Goal: Task Accomplishment & Management: Manage account settings

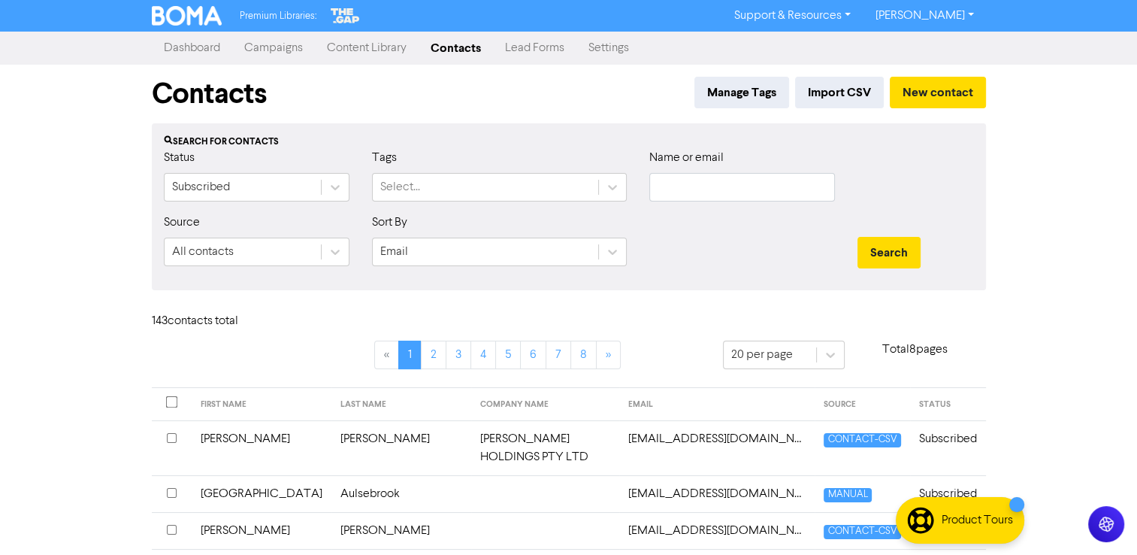
drag, startPoint x: 370, startPoint y: 47, endPoint x: 392, endPoint y: 58, distance: 24.5
click at [370, 47] on link "Content Library" at bounding box center [367, 48] width 104 height 30
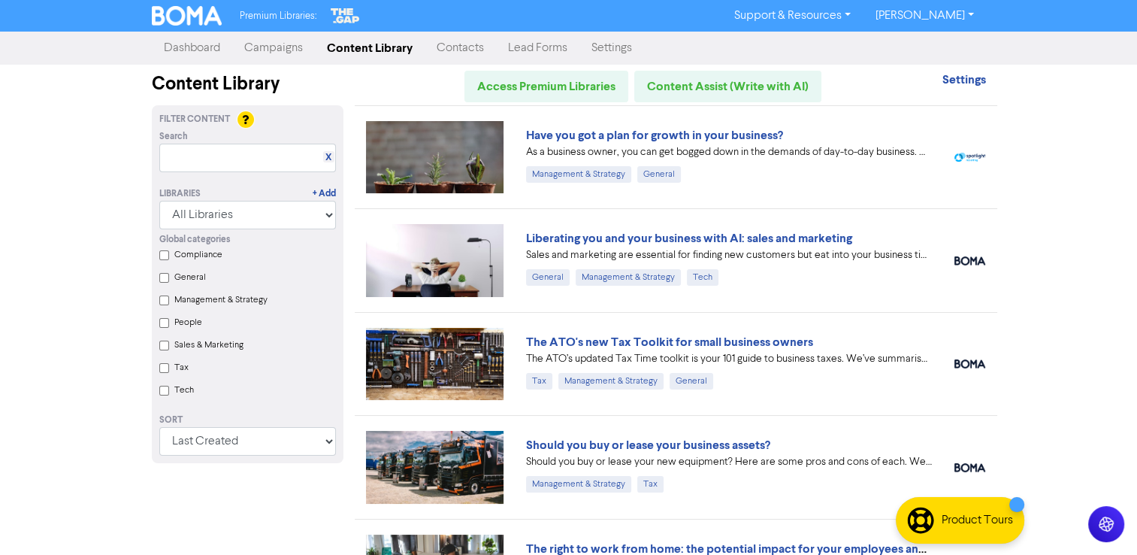
click at [271, 50] on link "Campaigns" at bounding box center [273, 48] width 83 height 30
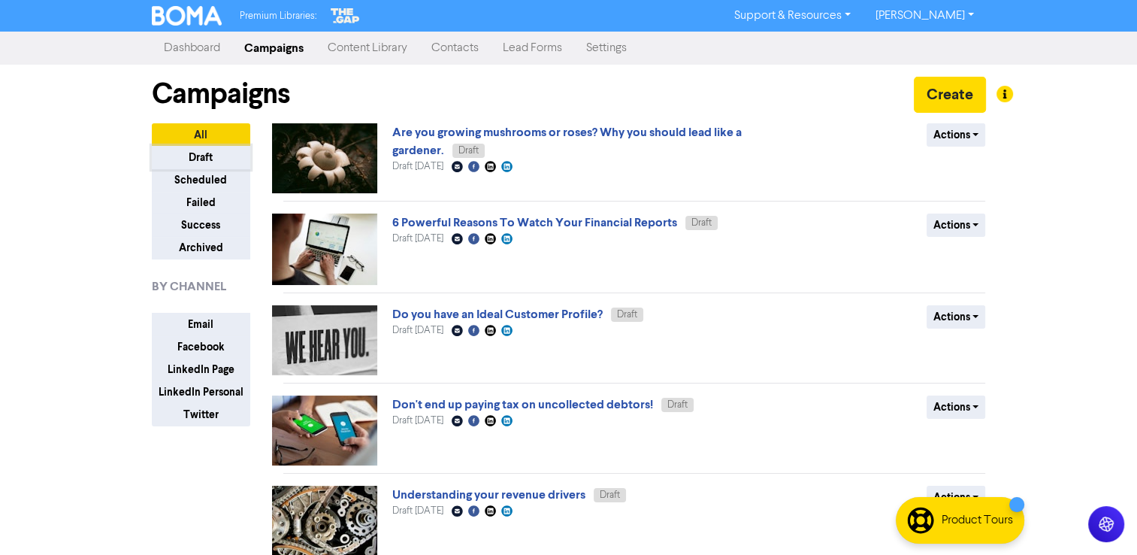
click at [200, 148] on button "Draft" at bounding box center [201, 157] width 98 height 23
drag, startPoint x: 1137, startPoint y: 146, endPoint x: 1152, endPoint y: 440, distance: 295.0
click at [1137, 440] on html "Premium Libraries: Support & Resources Video Tutorials FAQ & Guides Marketing E…" at bounding box center [568, 277] width 1137 height 555
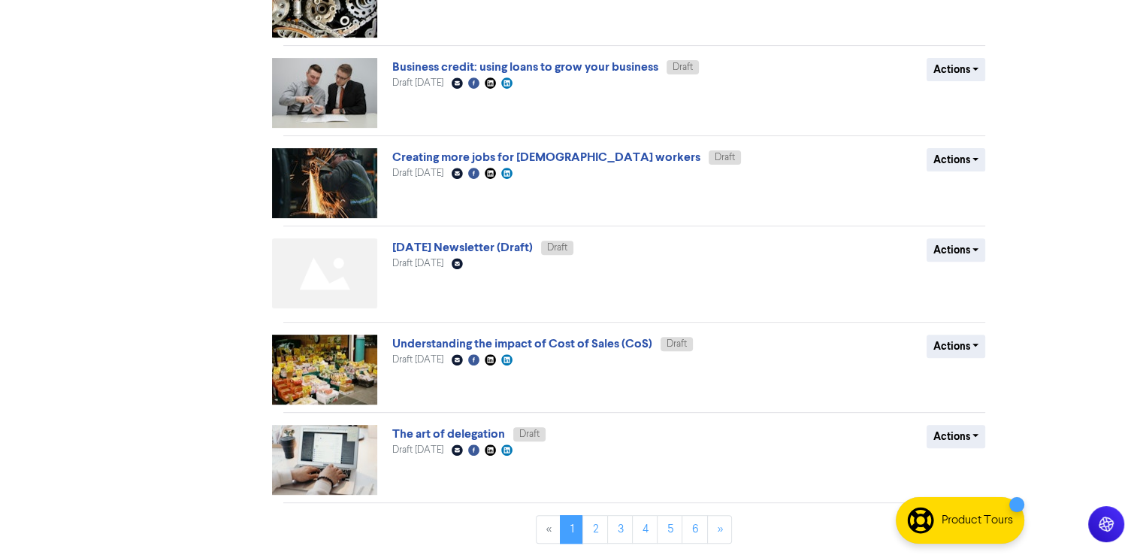
scroll to position [519, 0]
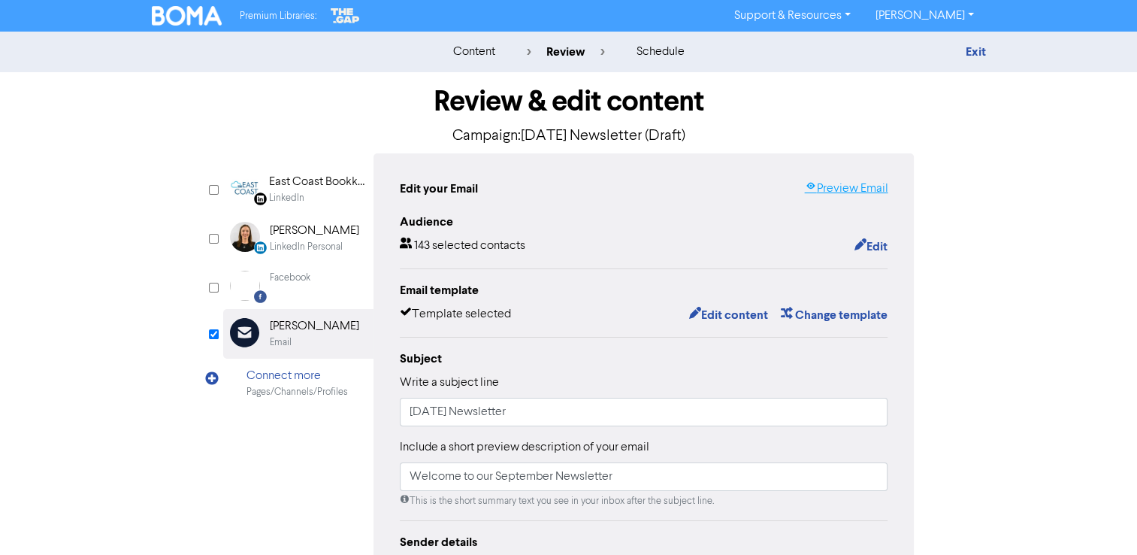
click at [825, 192] on link "Preview Email" at bounding box center [845, 189] width 83 height 18
click at [725, 314] on button "Edit content" at bounding box center [728, 315] width 80 height 20
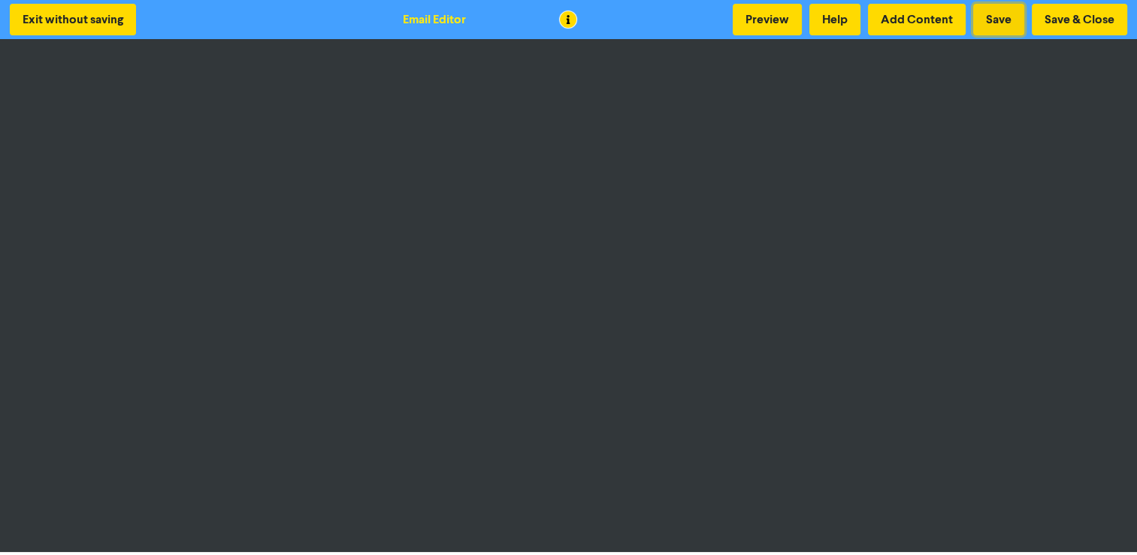
click at [995, 11] on button "Save" at bounding box center [998, 20] width 51 height 32
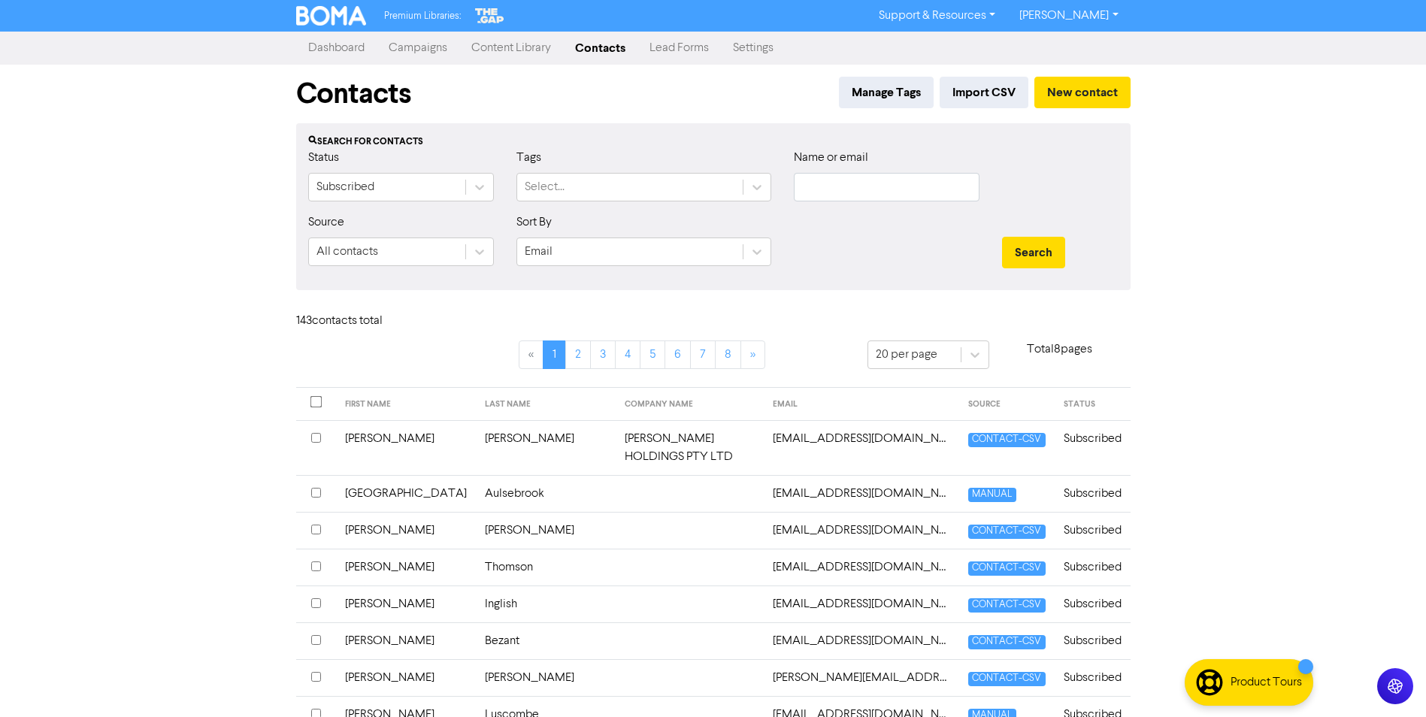
click at [404, 43] on link "Campaigns" at bounding box center [418, 48] width 83 height 30
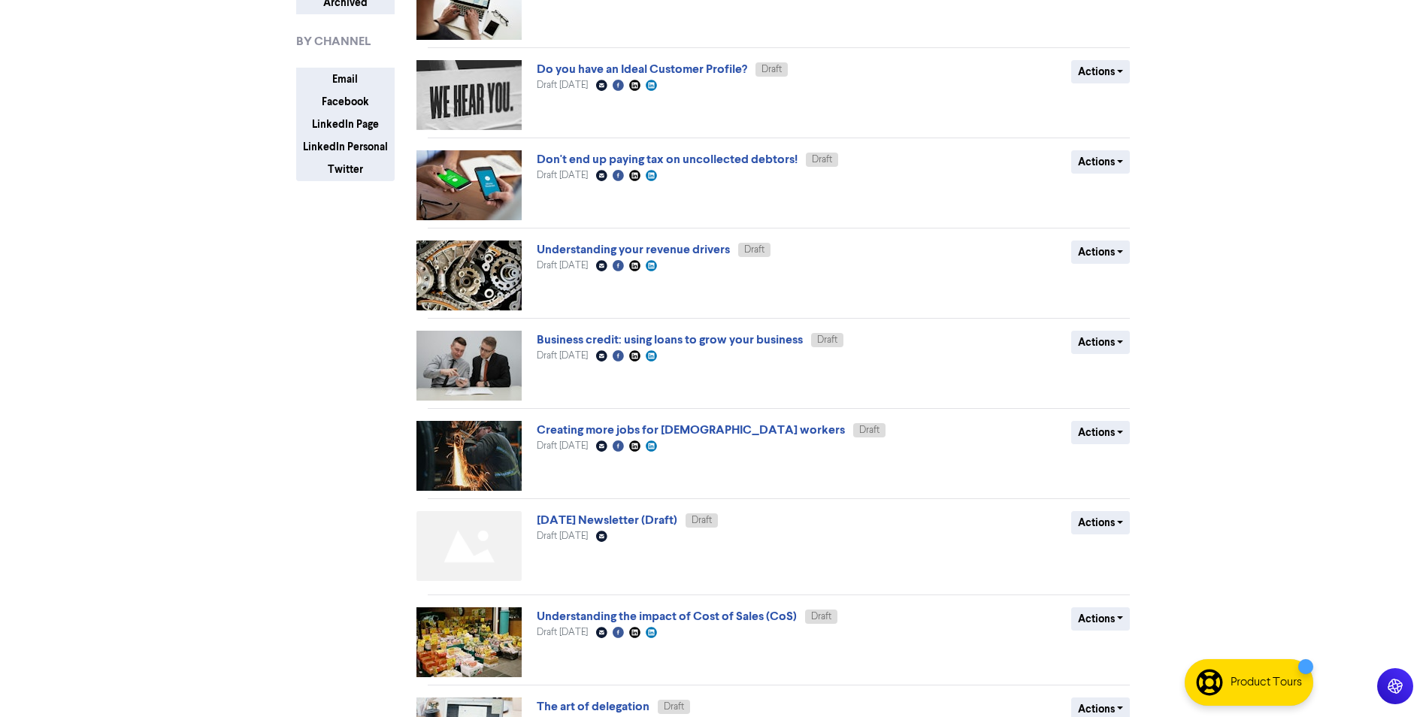
scroll to position [356, 0]
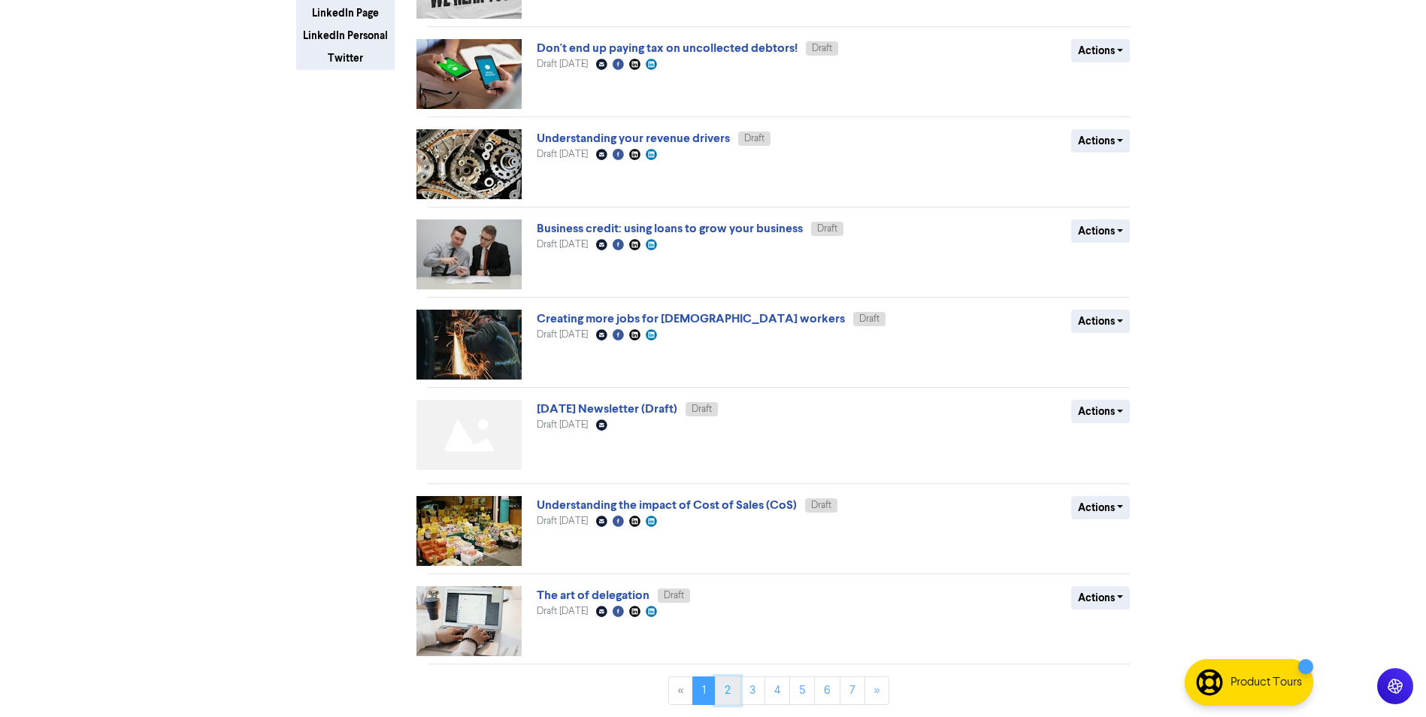
click at [731, 686] on link "2" at bounding box center [728, 691] width 26 height 29
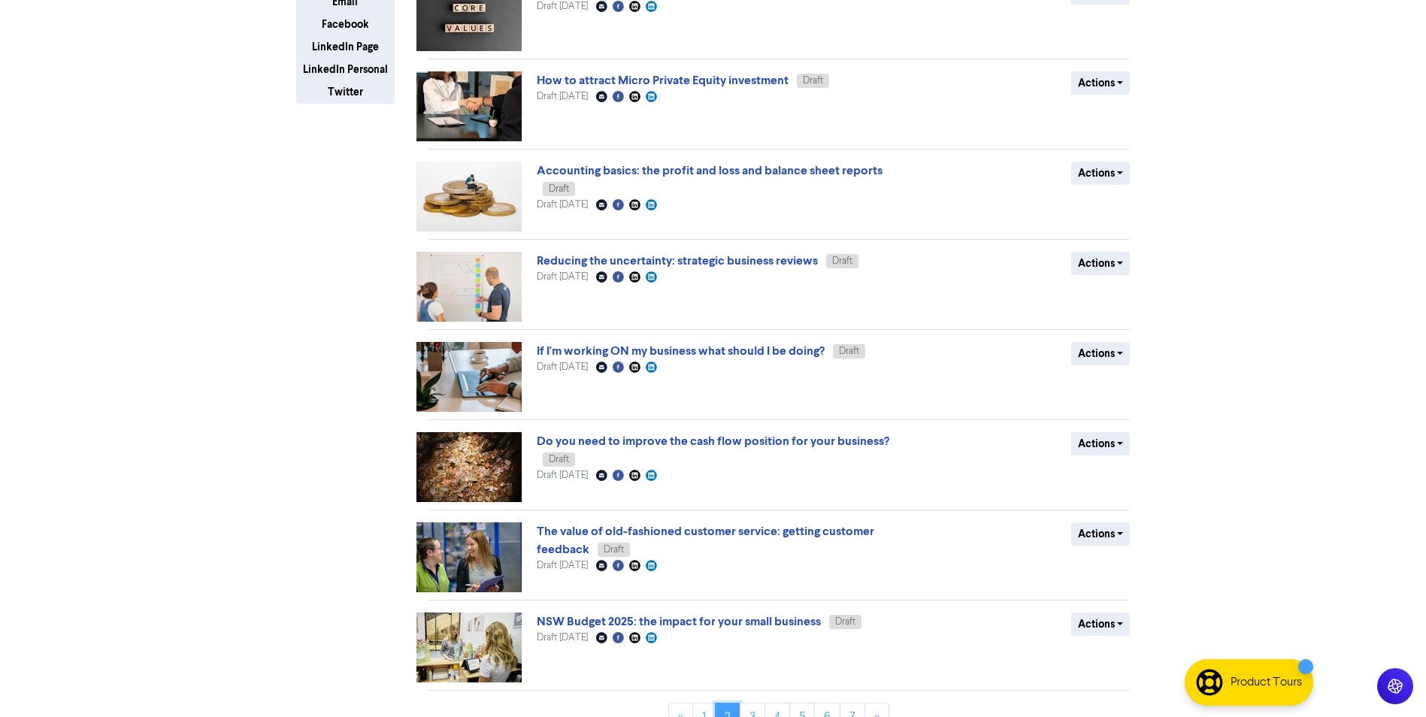
scroll to position [349, 0]
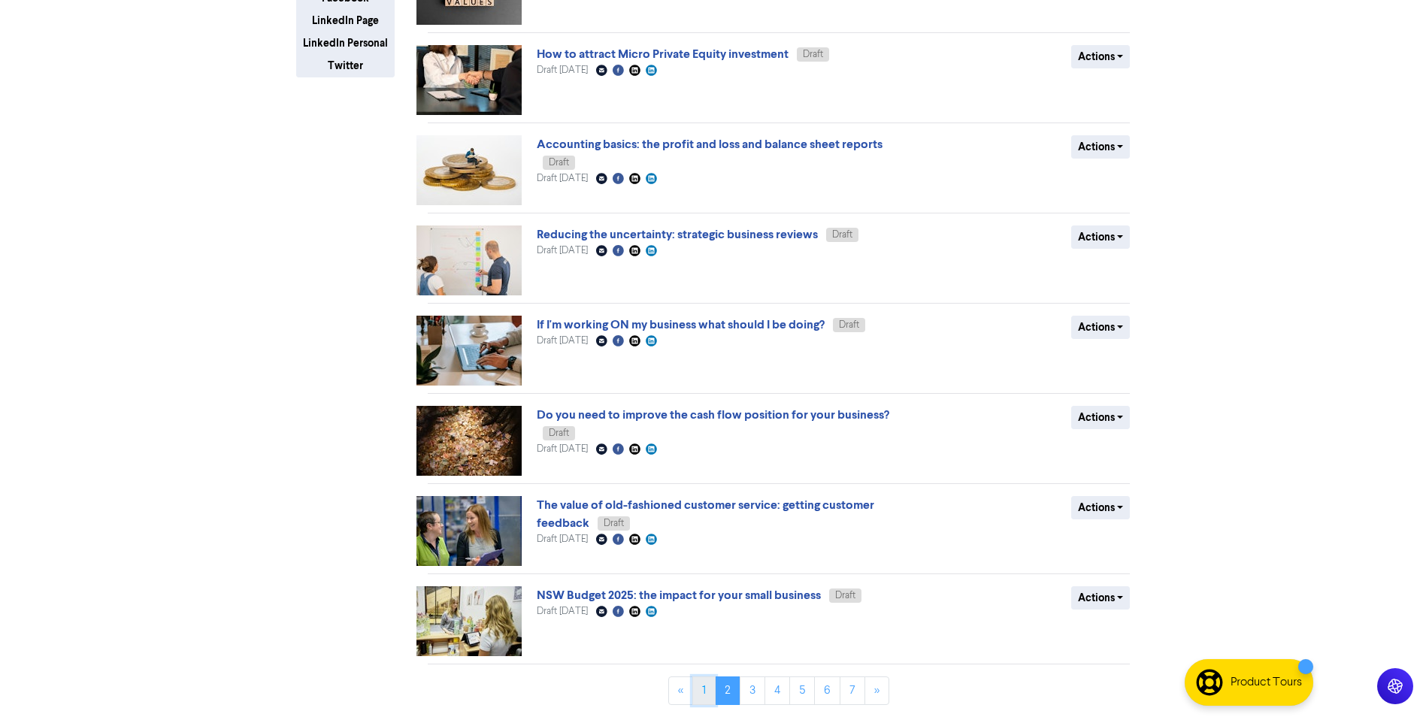
click at [699, 688] on link "1" at bounding box center [703, 691] width 23 height 29
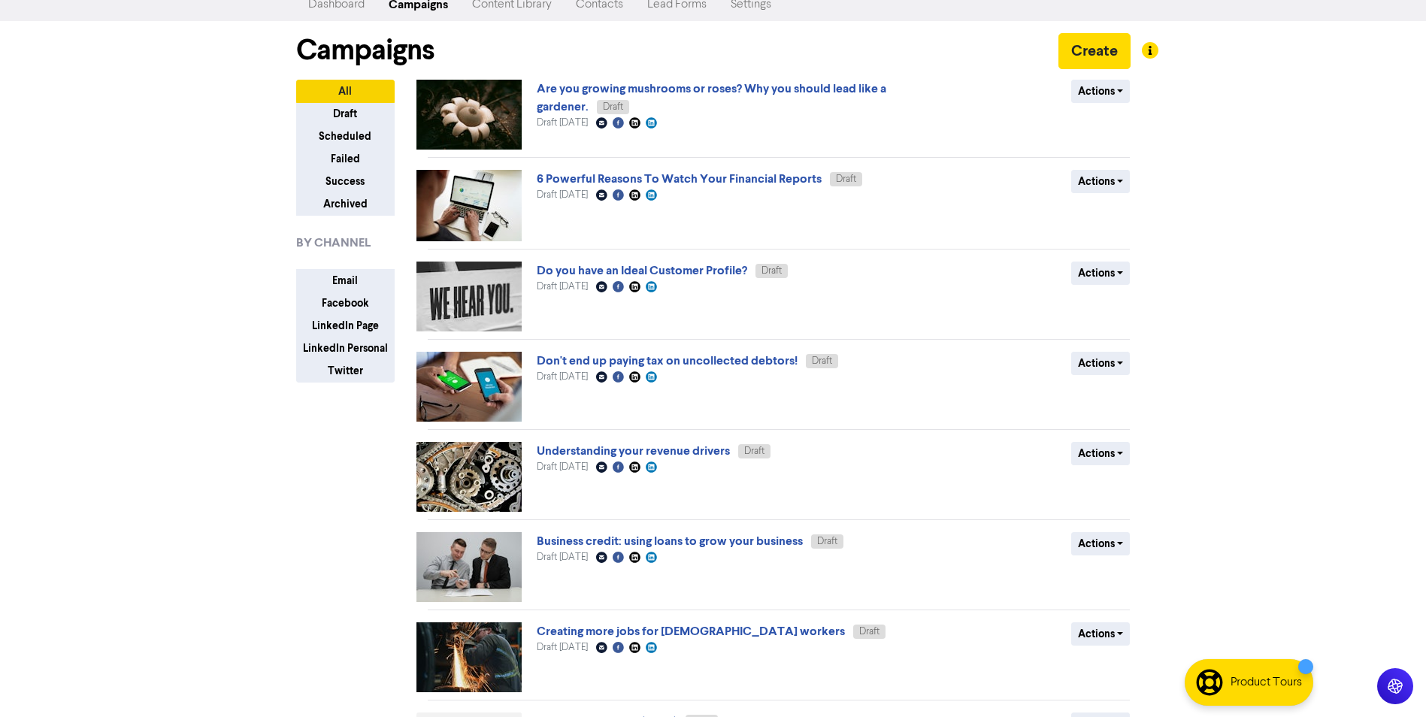
scroll to position [301, 0]
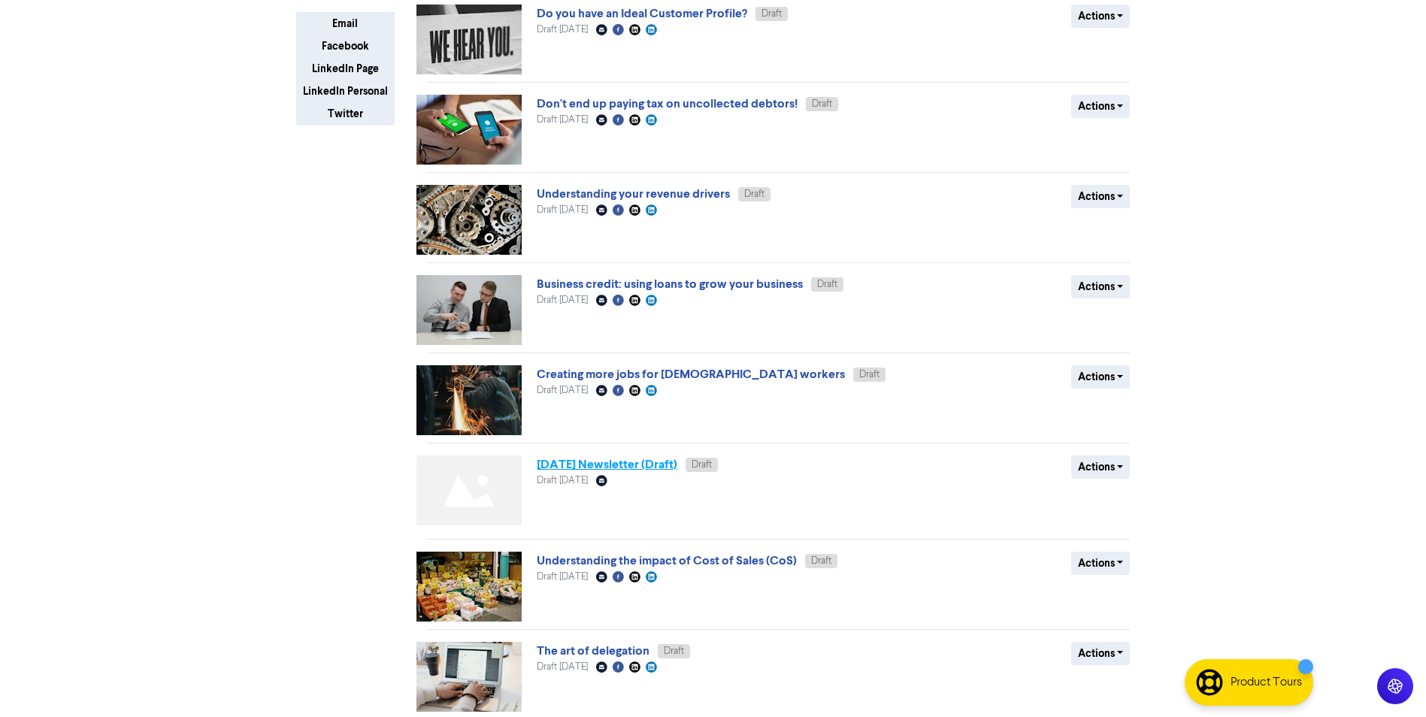
click at [551, 463] on link "[DATE] Newsletter (Draft)" at bounding box center [607, 464] width 141 height 15
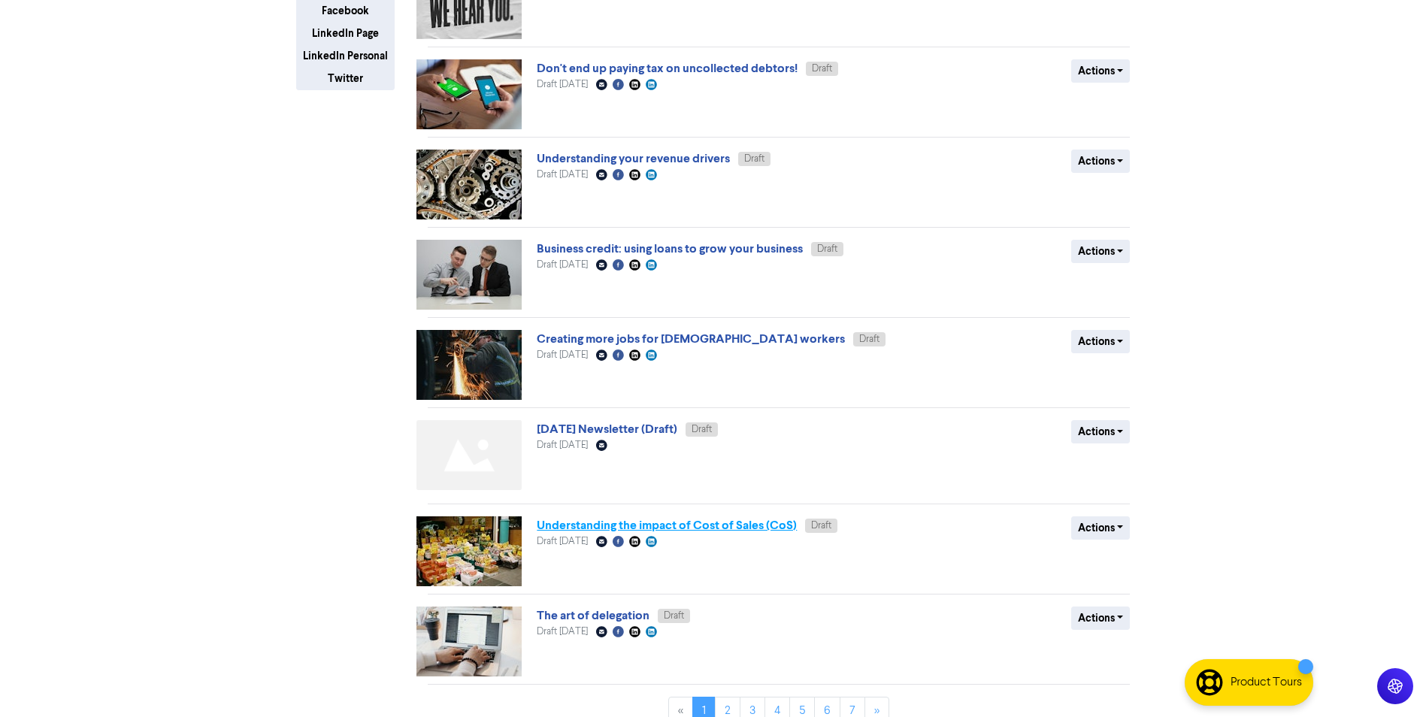
scroll to position [356, 0]
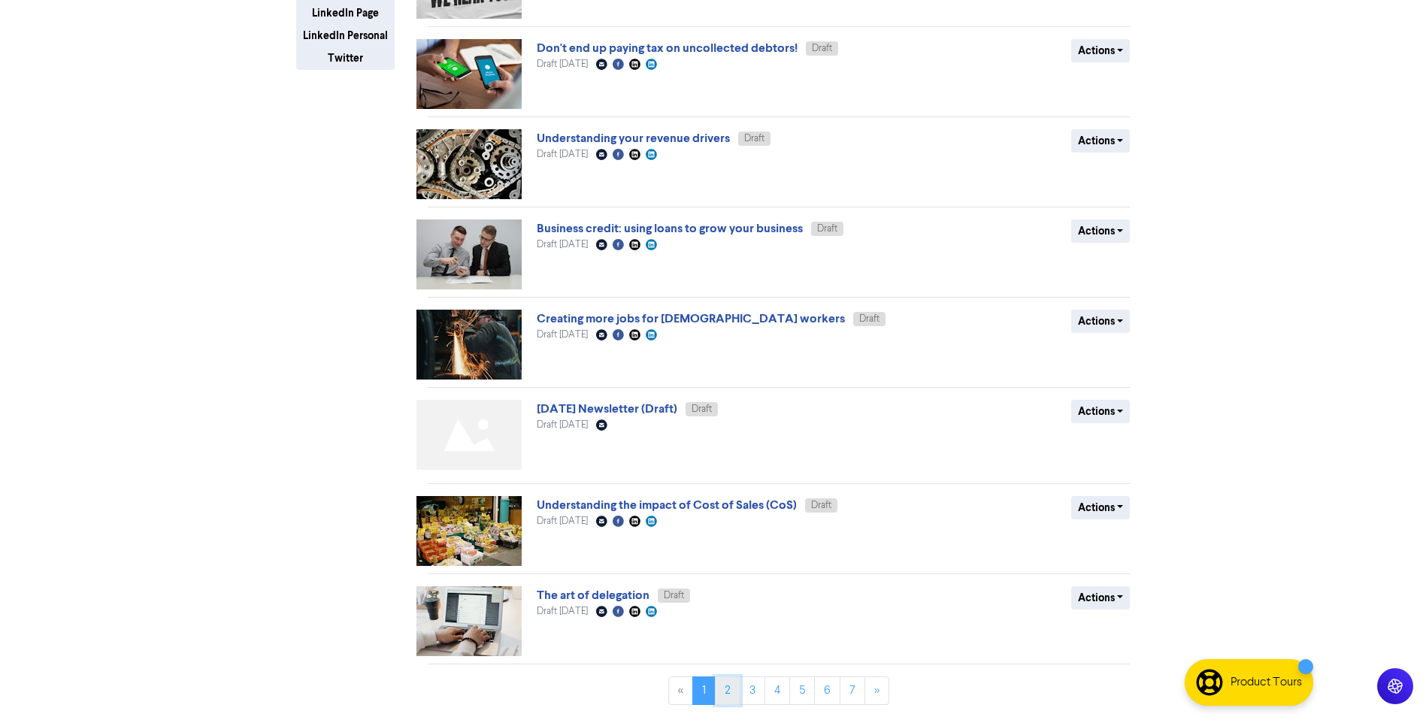
click at [729, 691] on link "2" at bounding box center [728, 691] width 26 height 29
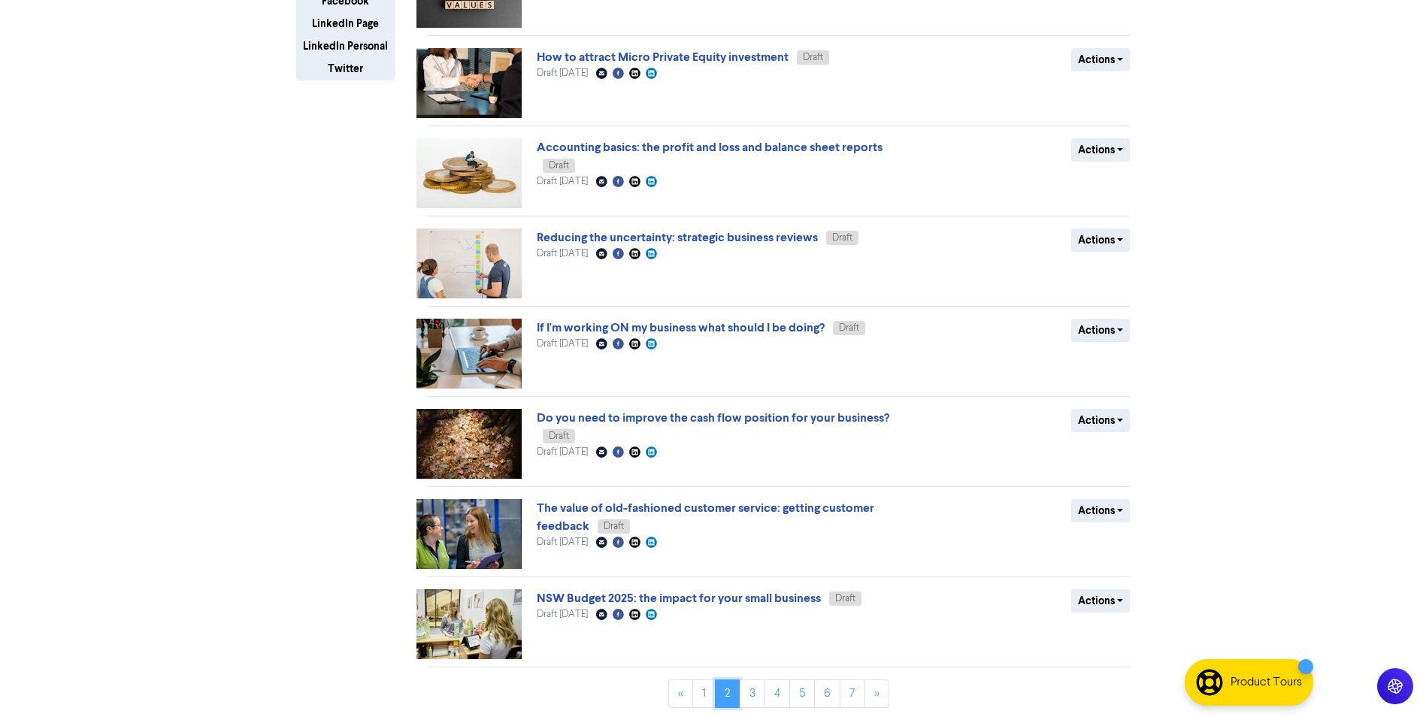
scroll to position [349, 0]
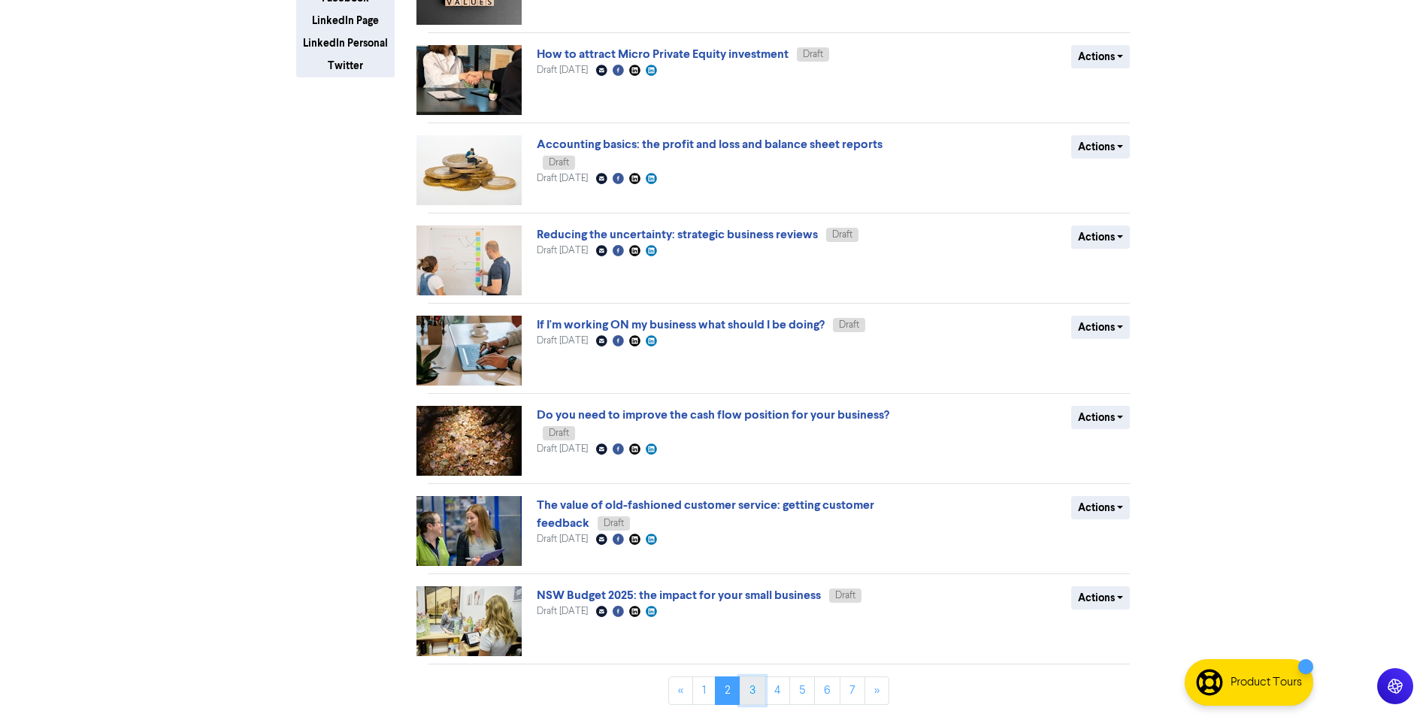
click at [748, 700] on link "3" at bounding box center [753, 691] width 26 height 29
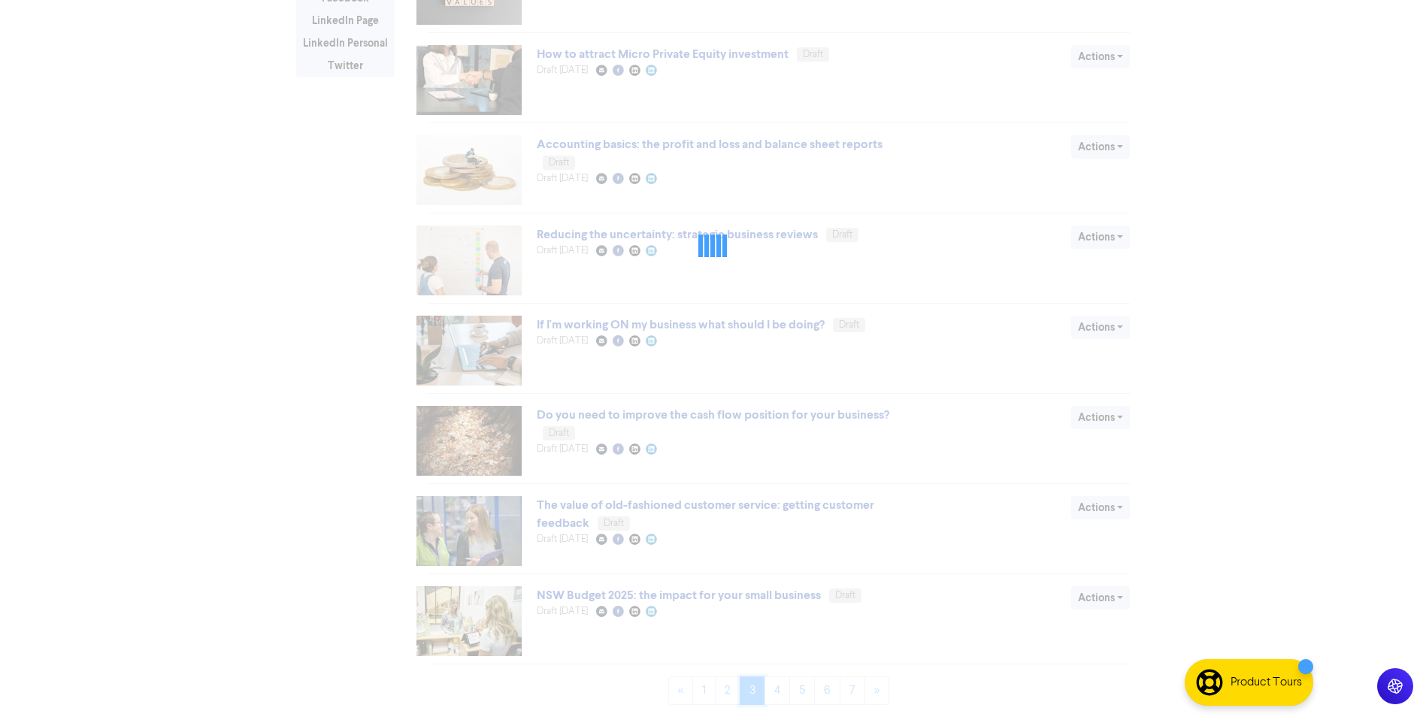
scroll to position [0, 0]
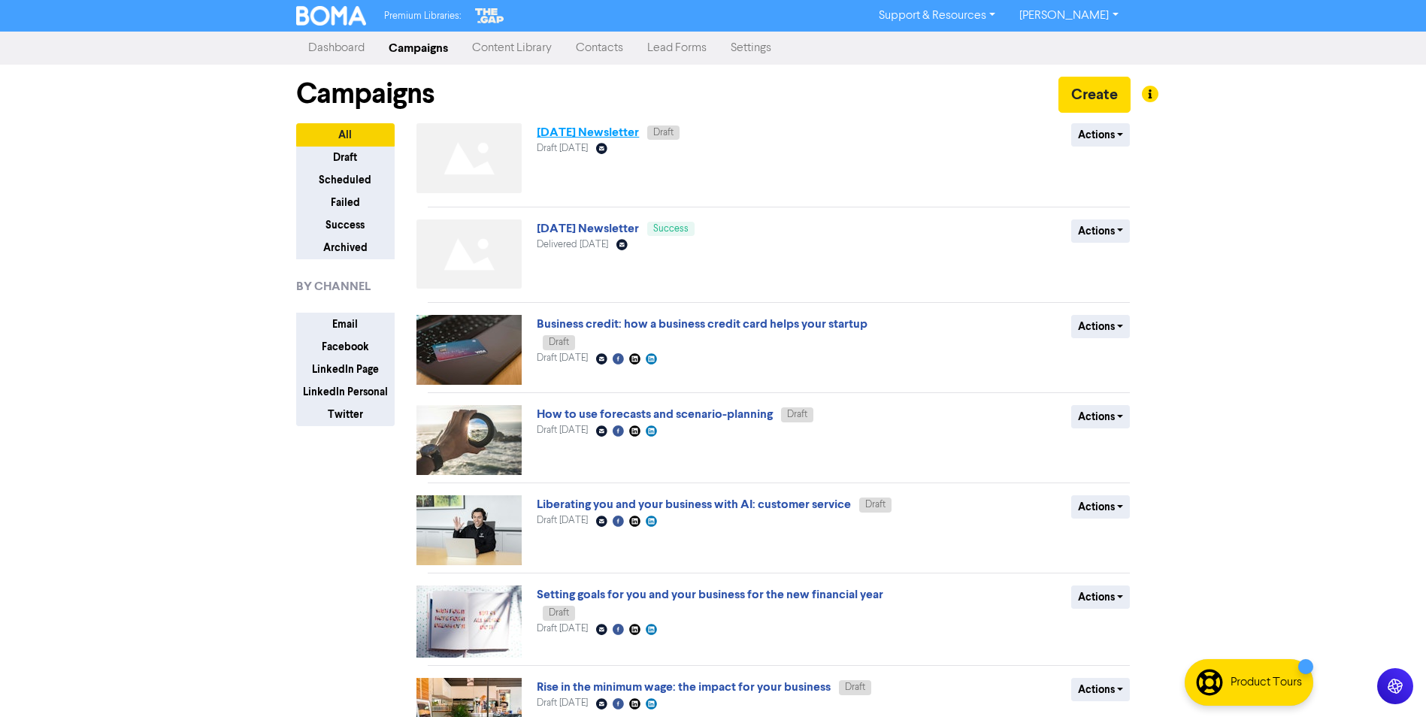
click at [588, 134] on link "August 2025 Newsletter" at bounding box center [588, 132] width 102 height 15
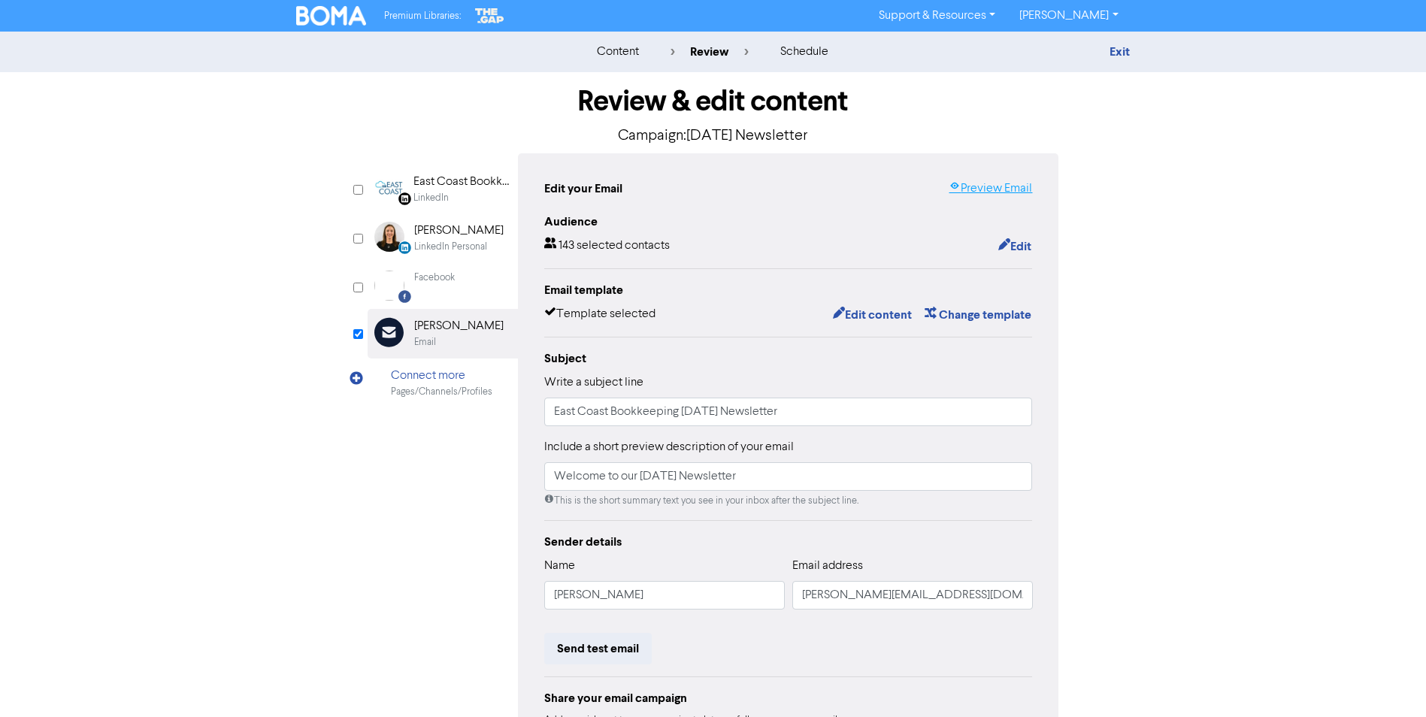
click at [976, 183] on link "Preview Email" at bounding box center [990, 189] width 83 height 18
click at [869, 315] on button "Edit content" at bounding box center [872, 315] width 80 height 20
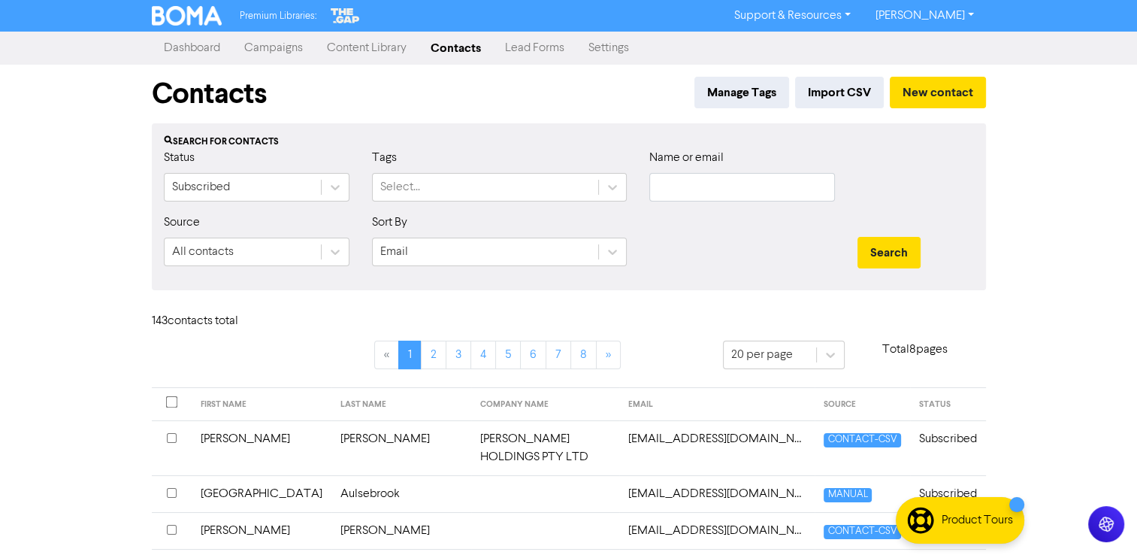
click at [257, 45] on link "Campaigns" at bounding box center [273, 48] width 83 height 30
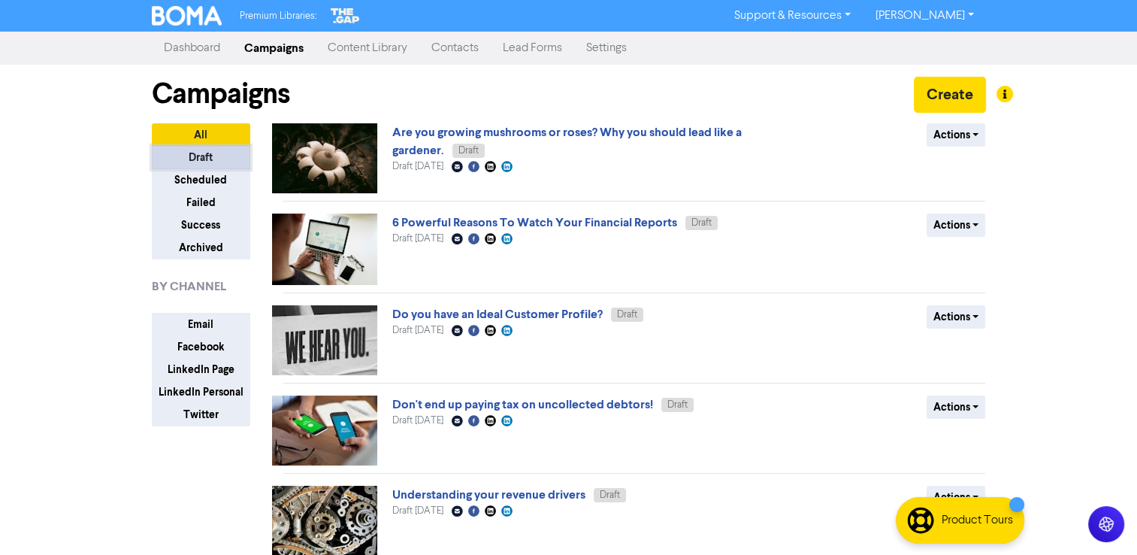
click at [204, 153] on button "Draft" at bounding box center [201, 157] width 98 height 23
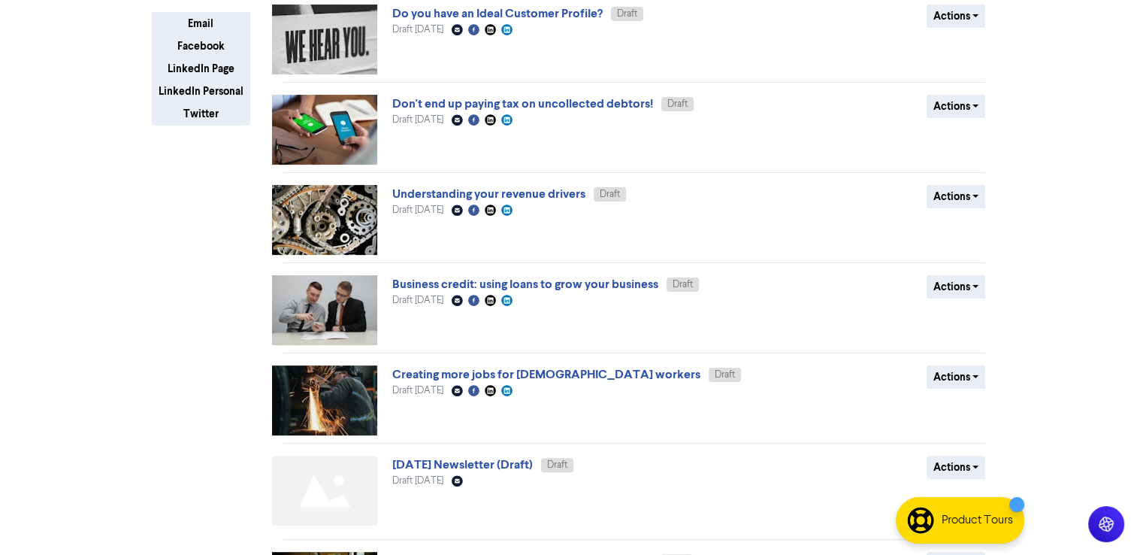
scroll to position [519, 0]
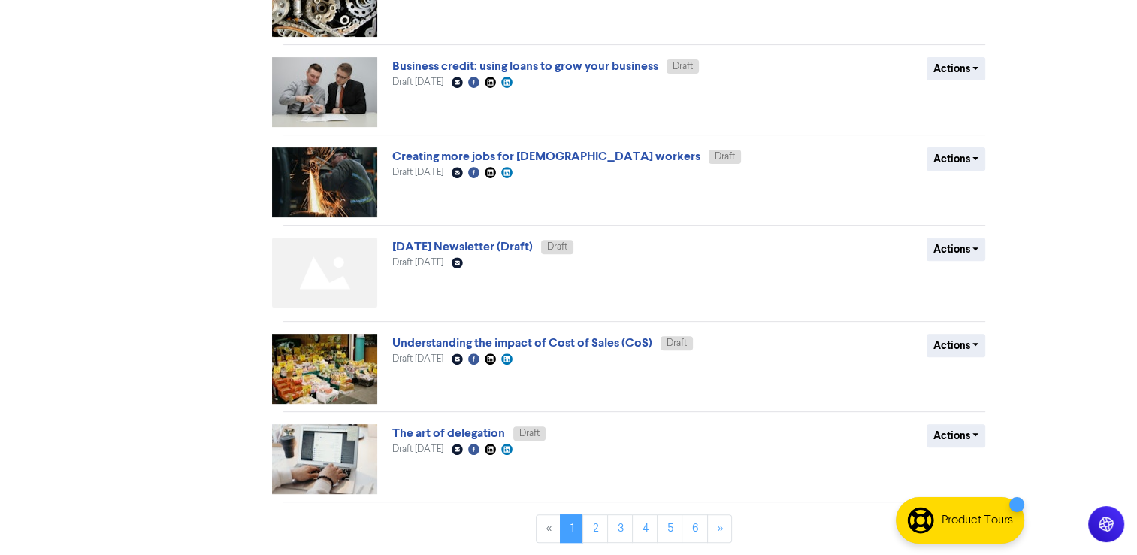
click at [349, 263] on img at bounding box center [324, 273] width 105 height 70
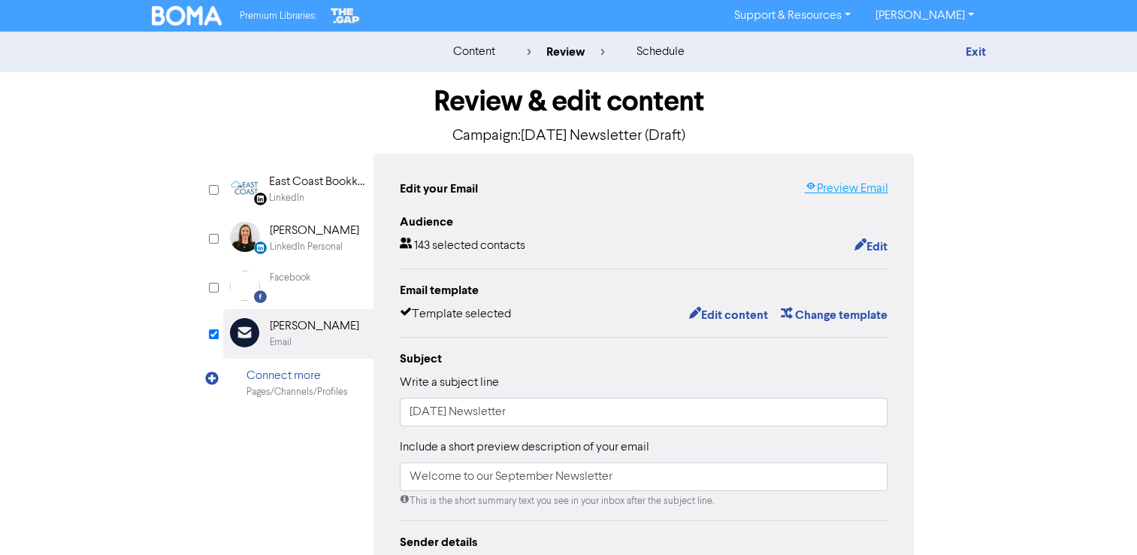
click at [833, 194] on link "Preview Email" at bounding box center [845, 189] width 83 height 18
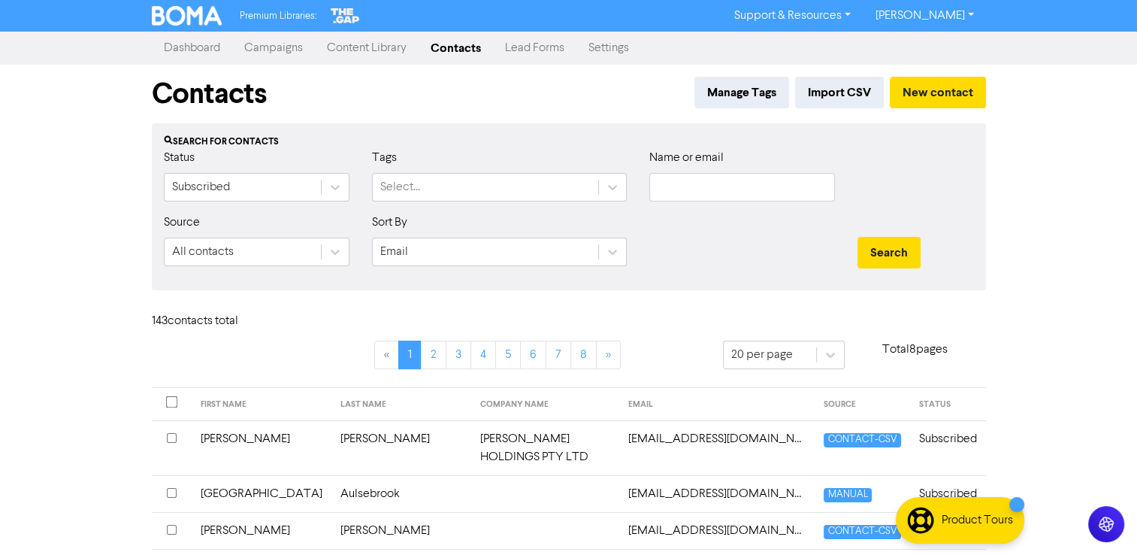
drag, startPoint x: 268, startPoint y: 48, endPoint x: 301, endPoint y: 43, distance: 33.5
click at [268, 48] on link "Campaigns" at bounding box center [273, 48] width 83 height 30
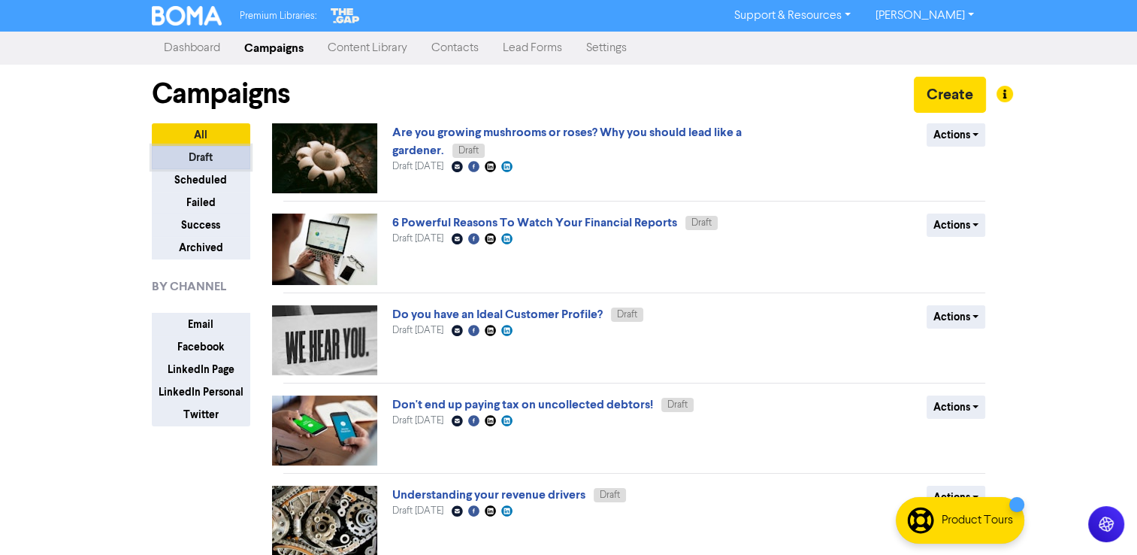
click at [201, 158] on button "Draft" at bounding box center [201, 157] width 98 height 23
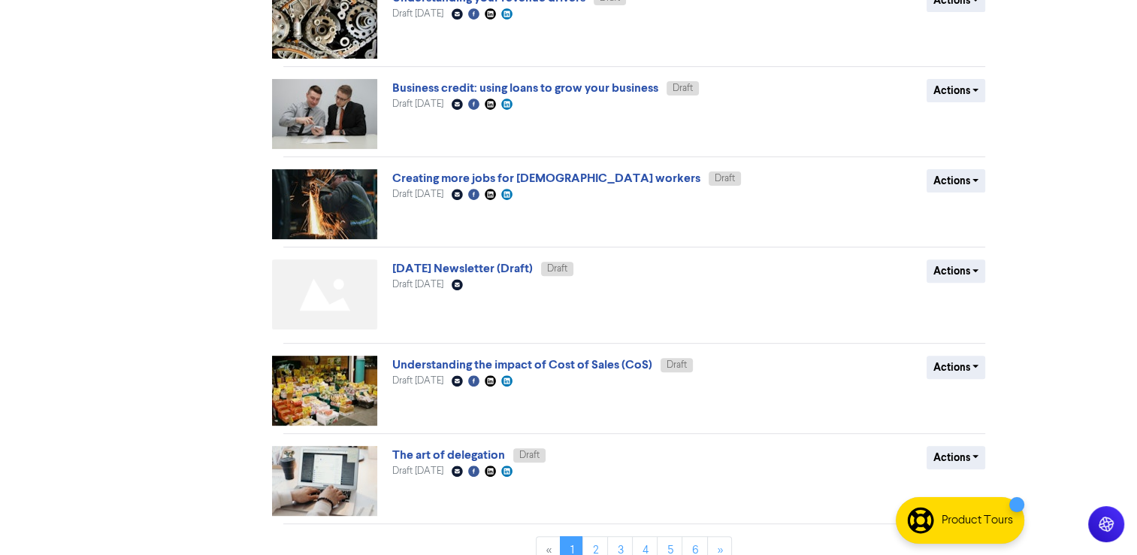
scroll to position [519, 0]
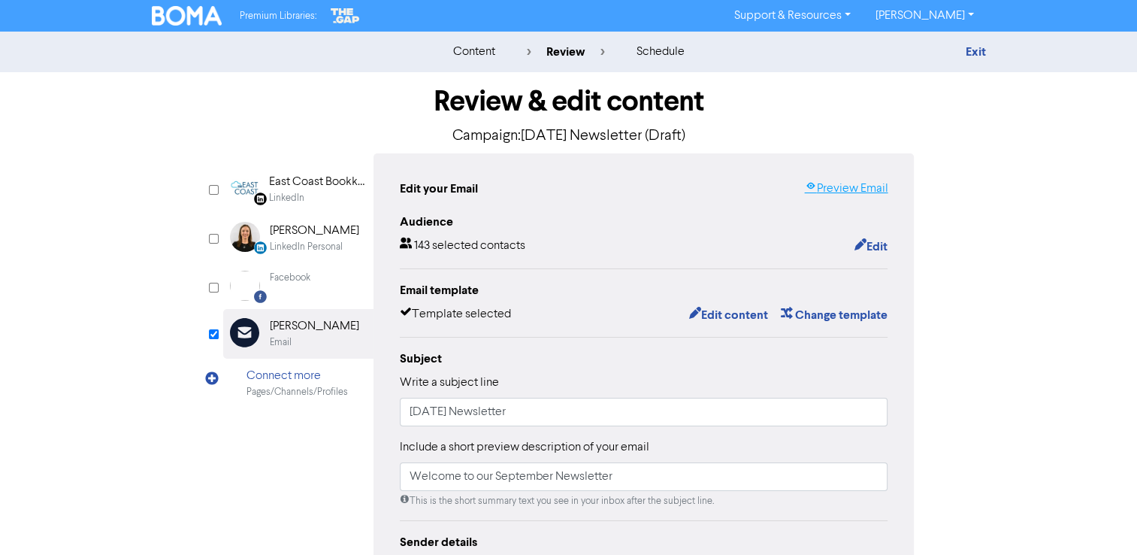
click at [837, 182] on link "Preview Email" at bounding box center [845, 189] width 83 height 18
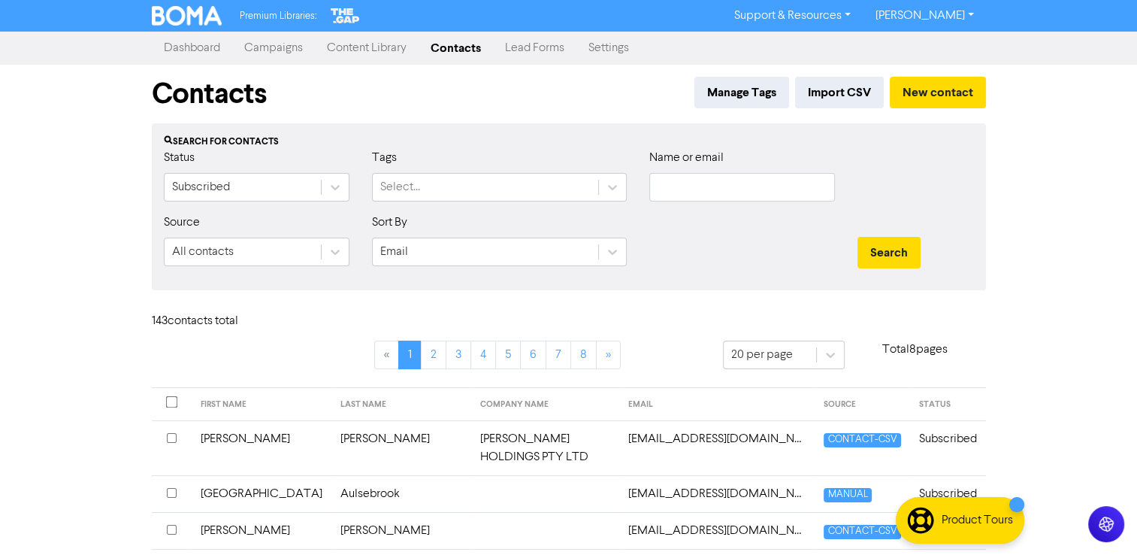
drag, startPoint x: 283, startPoint y: 47, endPoint x: 283, endPoint y: 60, distance: 13.5
click at [283, 47] on link "Campaigns" at bounding box center [273, 48] width 83 height 30
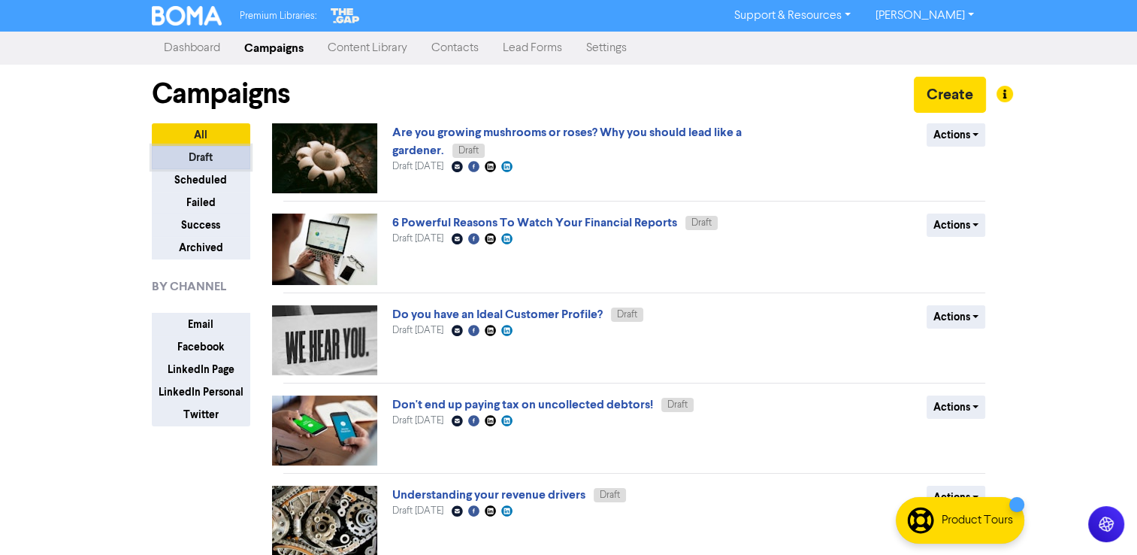
click at [206, 158] on button "Draft" at bounding box center [201, 157] width 98 height 23
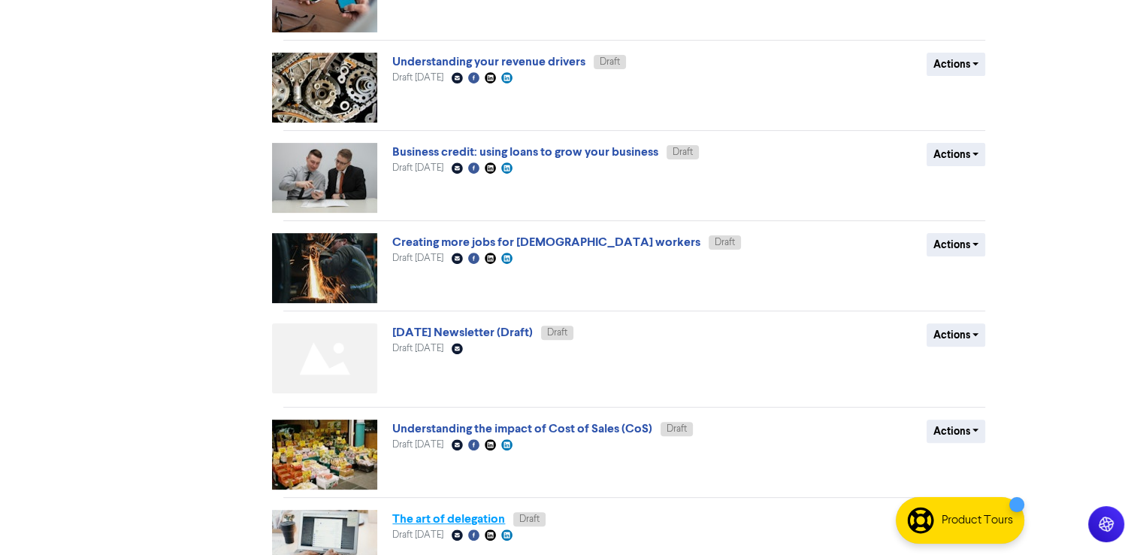
scroll to position [519, 0]
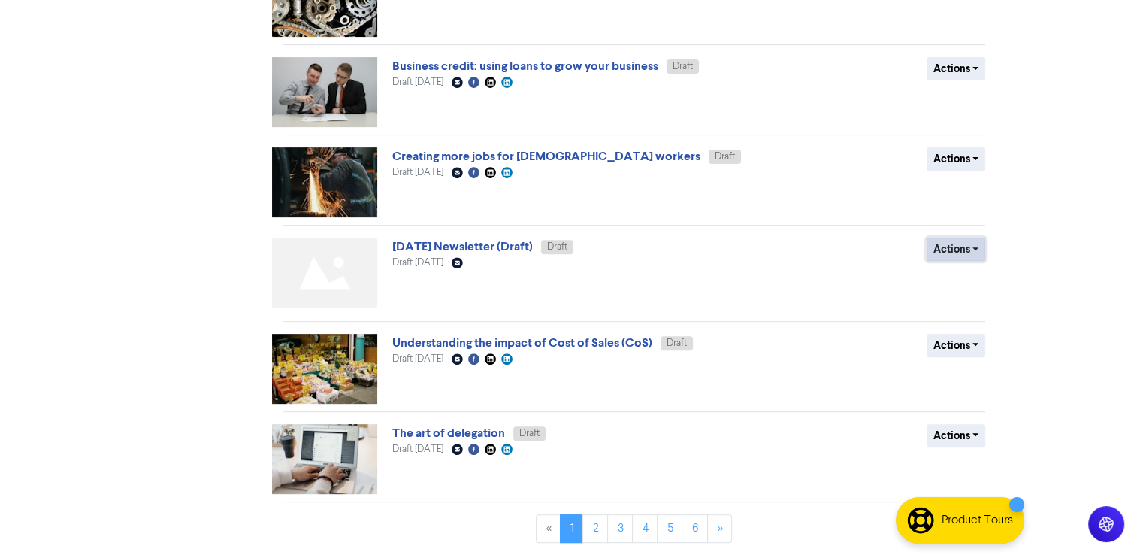
click at [963, 250] on button "Actions" at bounding box center [956, 249] width 59 height 23
click at [343, 259] on img at bounding box center [324, 273] width 105 height 70
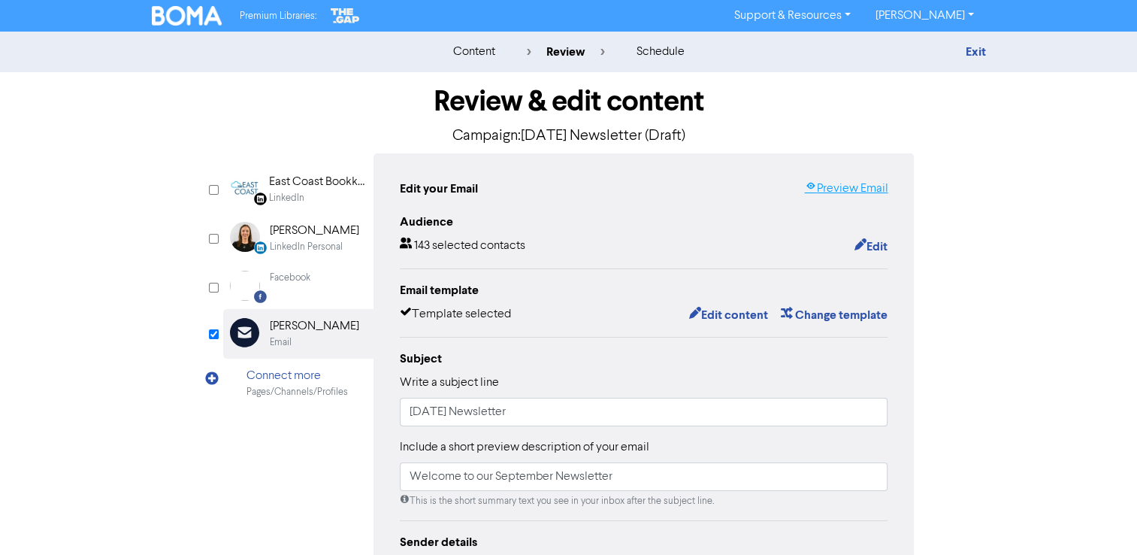
click at [865, 186] on link "Preview Email" at bounding box center [845, 189] width 83 height 18
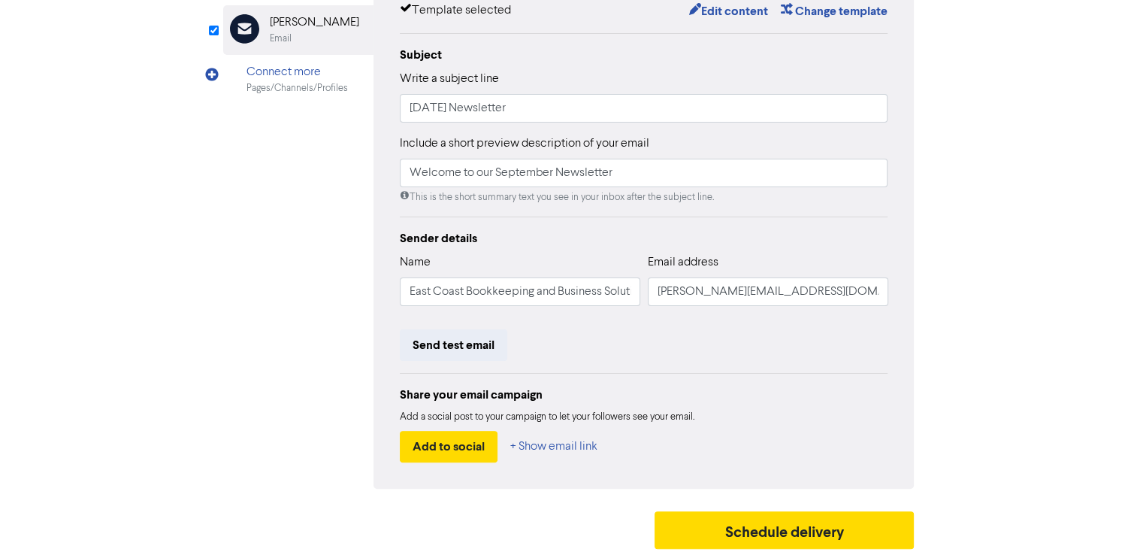
scroll to position [3, 0]
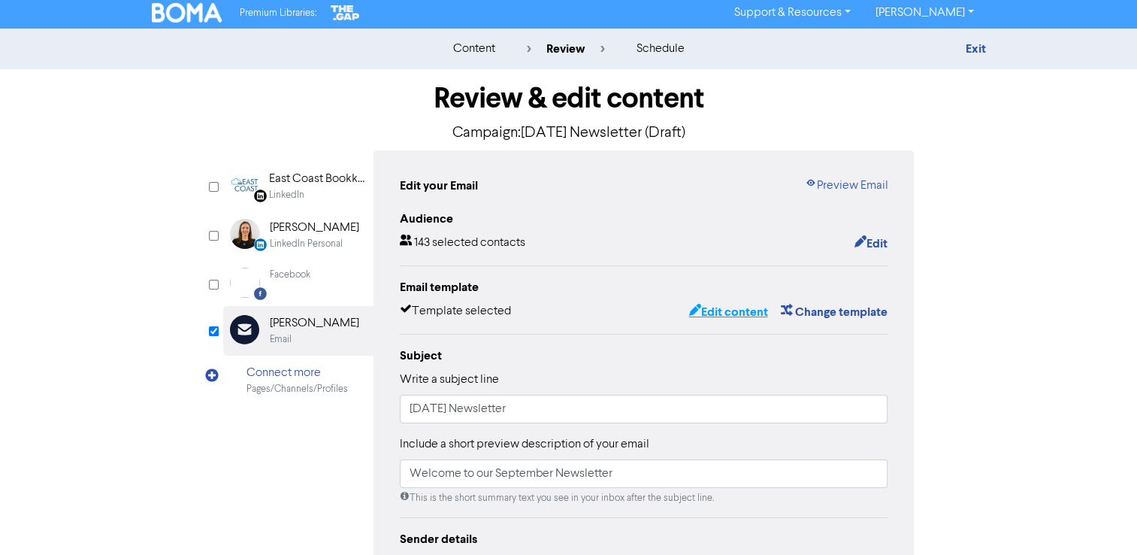
click at [737, 309] on button "Edit content" at bounding box center [728, 312] width 80 height 20
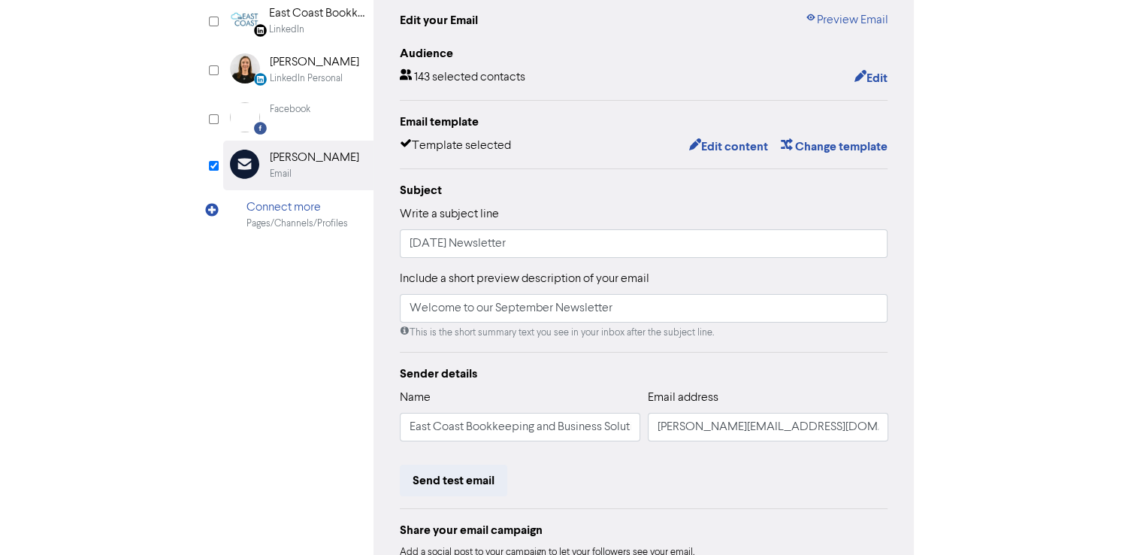
scroll to position [304, 0]
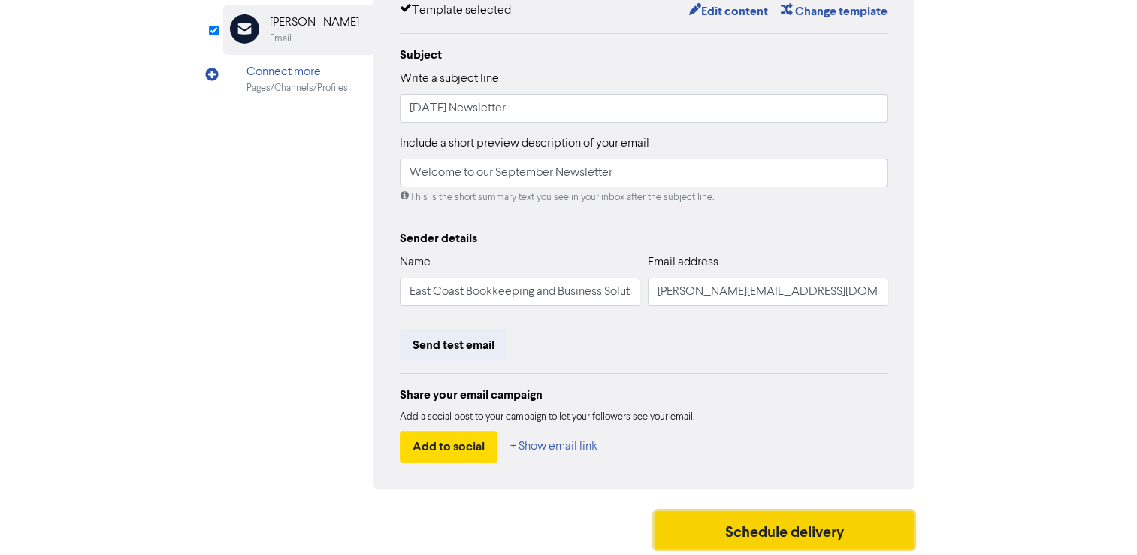
click at [825, 525] on button "Schedule delivery" at bounding box center [785, 530] width 260 height 38
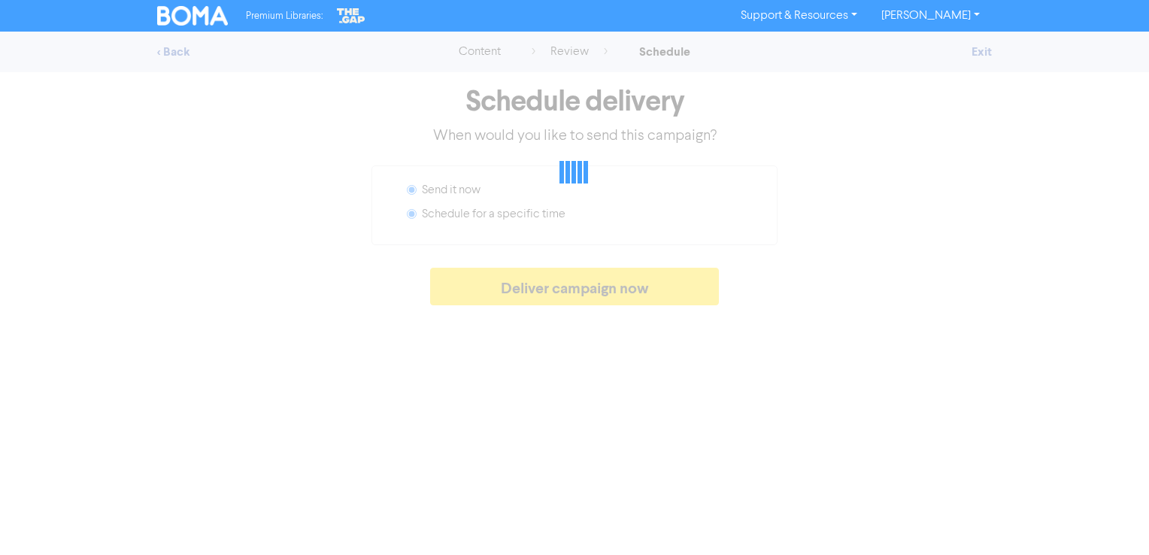
radio input "false"
radio input "true"
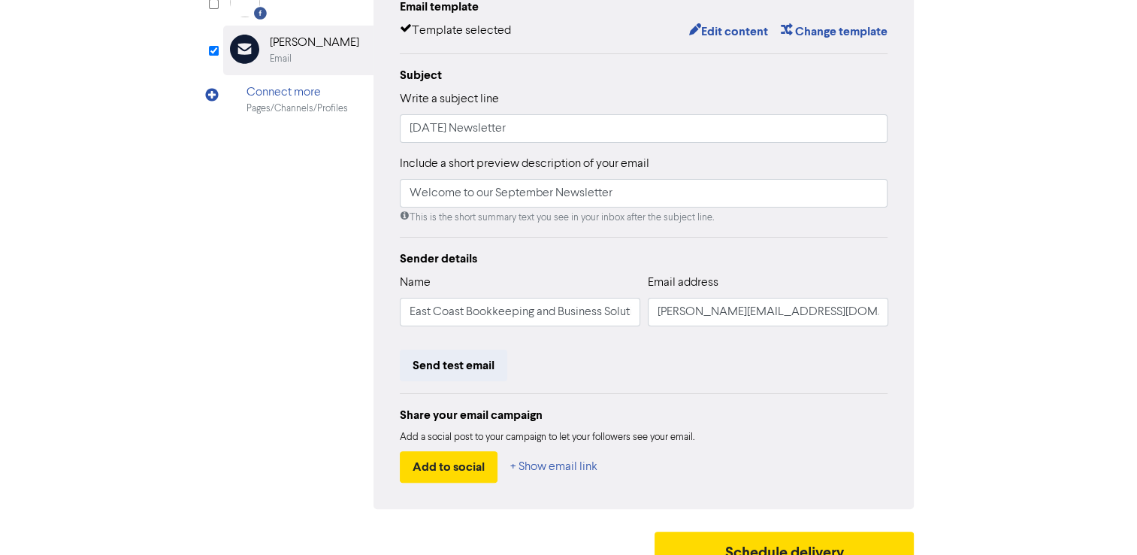
scroll to position [304, 0]
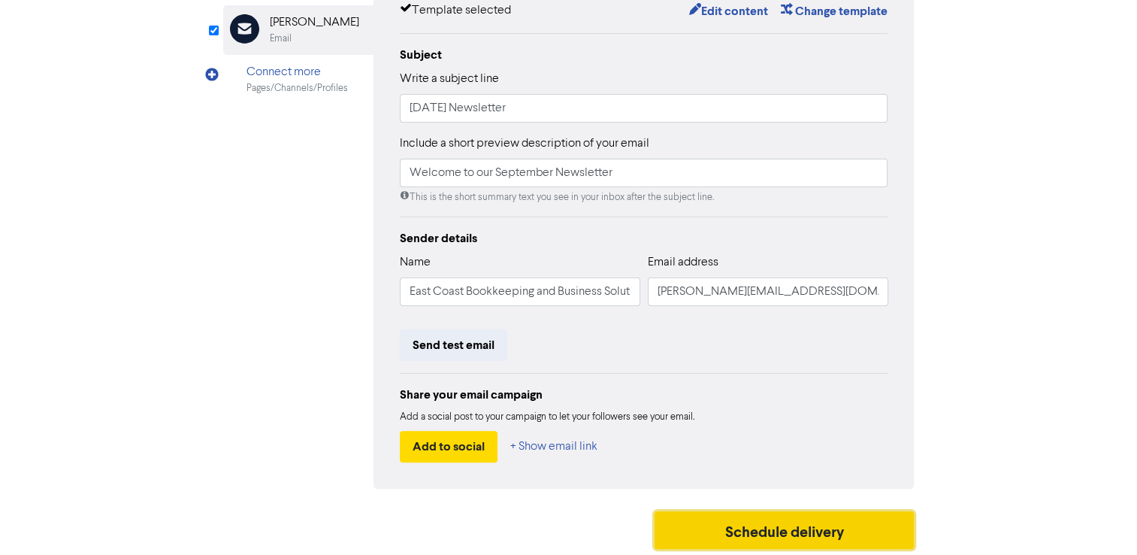
click at [752, 536] on button "Schedule delivery" at bounding box center [785, 530] width 260 height 38
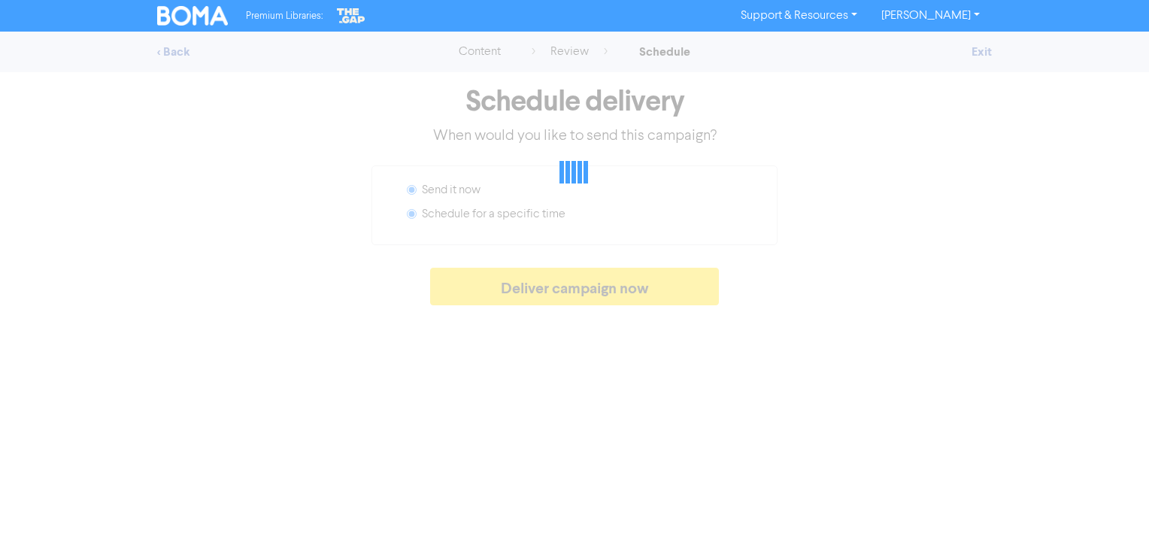
radio input "false"
radio input "true"
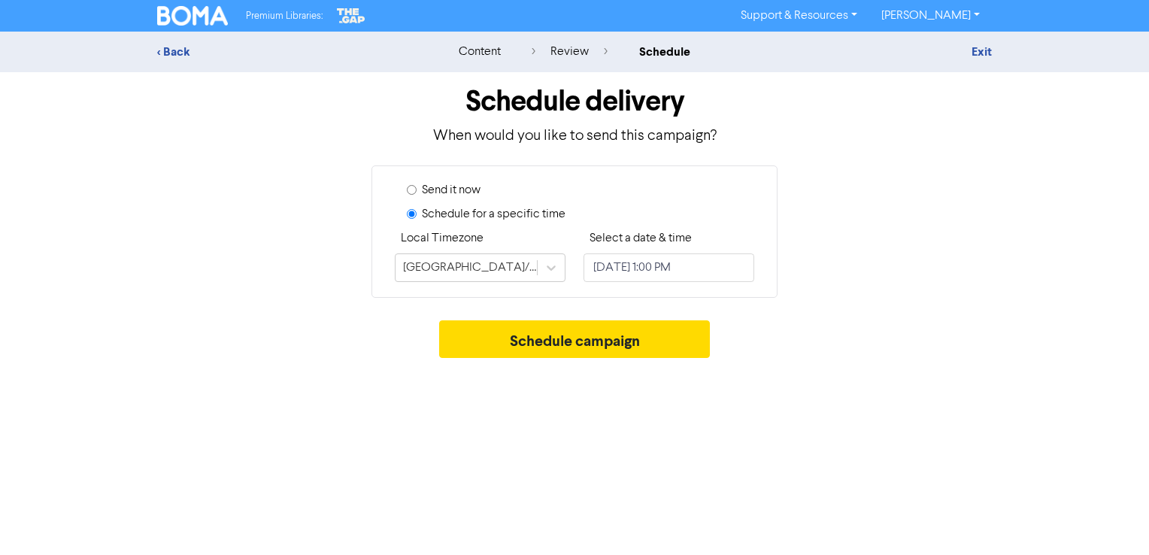
click at [434, 185] on label "Send it now" at bounding box center [451, 190] width 59 height 18
click at [416, 185] on input "Send it now" at bounding box center [412, 190] width 10 height 10
radio input "true"
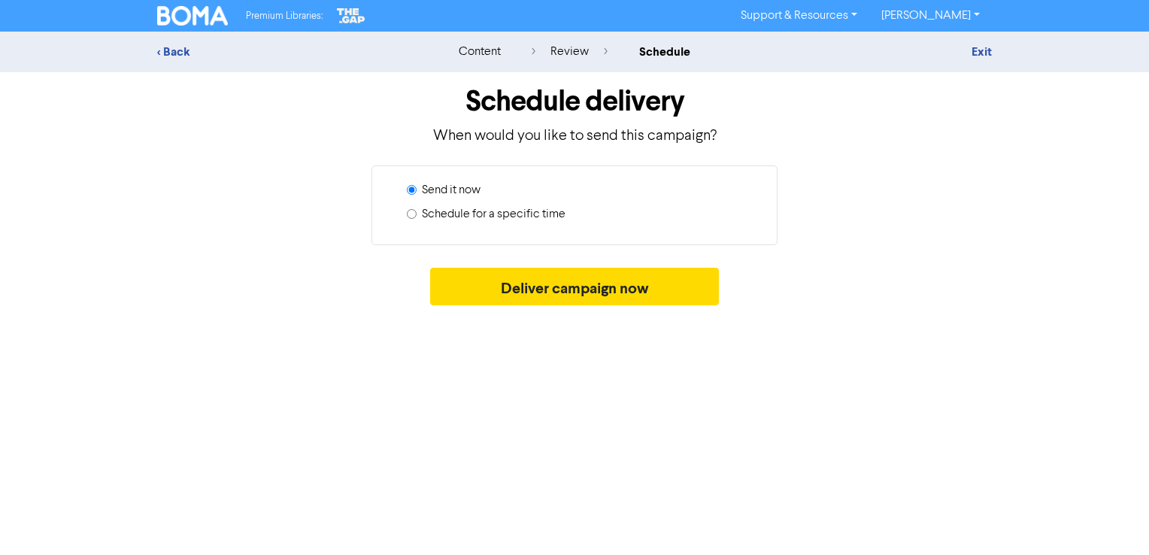
click at [459, 213] on label "Schedule for a specific time" at bounding box center [494, 214] width 144 height 18
click at [416, 213] on input "Schedule for a specific time" at bounding box center [412, 214] width 10 height 10
radio input "true"
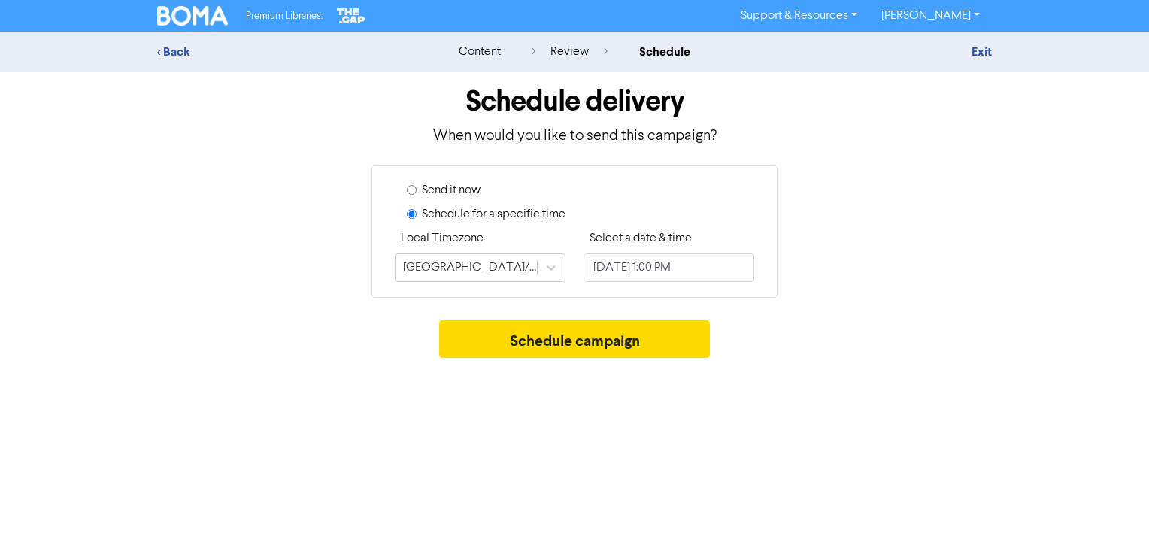
click at [444, 190] on label "Send it now" at bounding box center [451, 190] width 59 height 18
click at [416, 190] on input "Send it now" at bounding box center [412, 190] width 10 height 10
radio input "true"
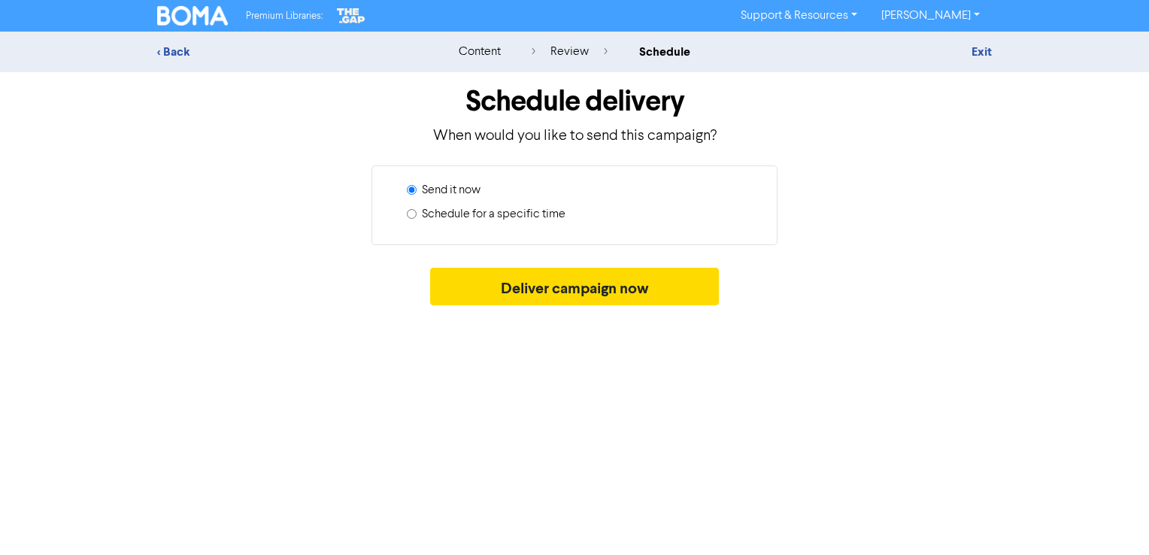
click at [442, 217] on label "Schedule for a specific time" at bounding box center [494, 214] width 144 height 18
click at [416, 217] on input "Schedule for a specific time" at bounding box center [412, 214] width 10 height 10
radio input "true"
radio input "false"
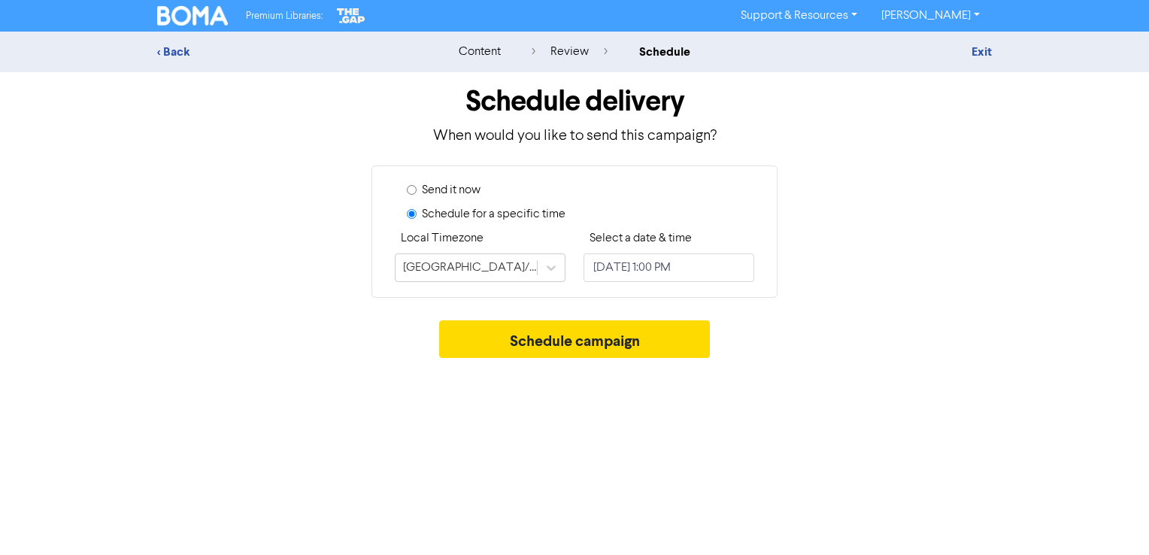
click at [565, 47] on div "review" at bounding box center [569, 52] width 76 height 18
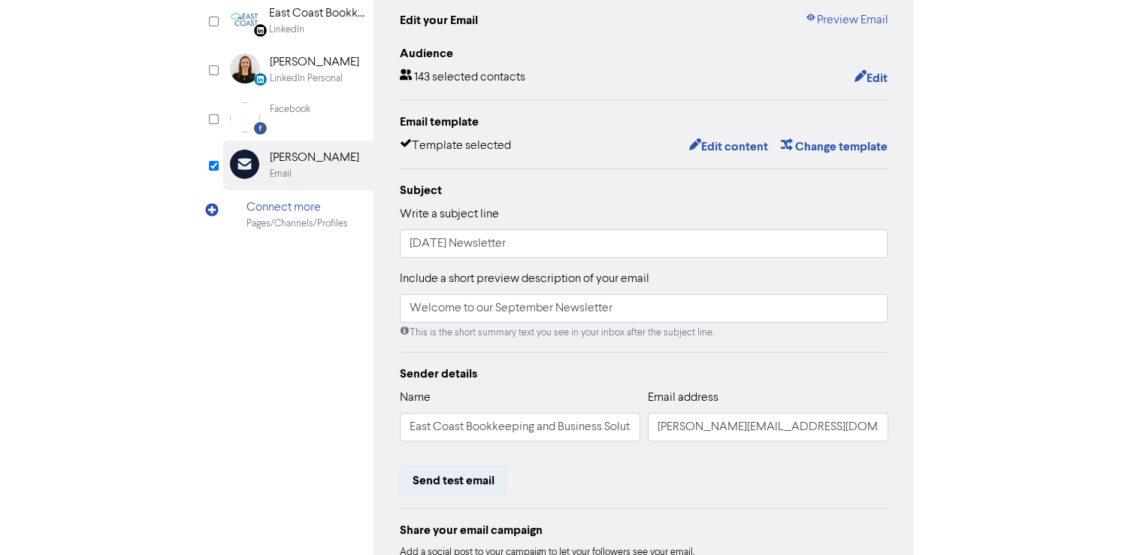
scroll to position [3, 0]
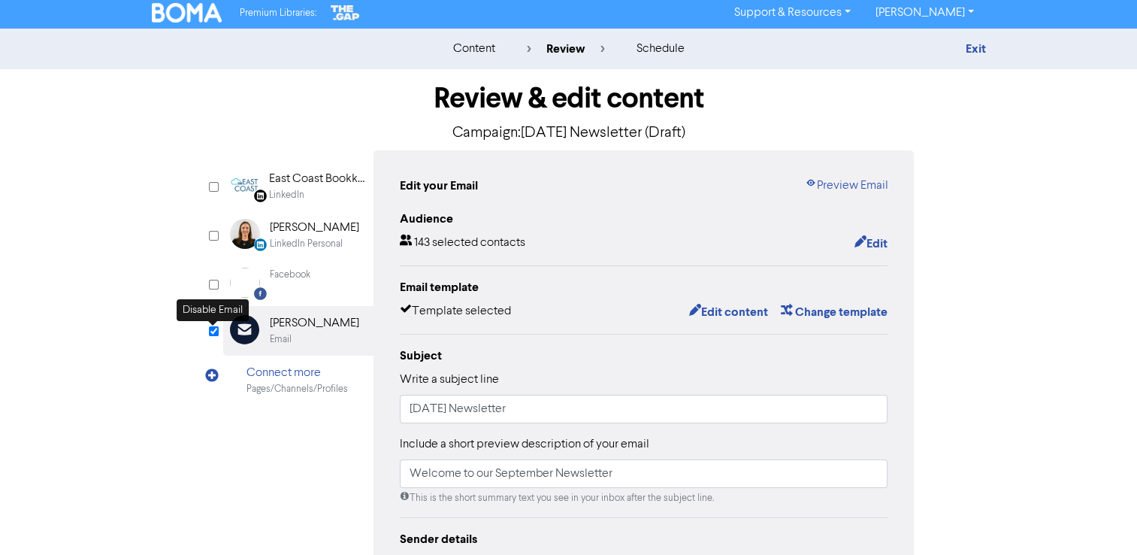
click at [210, 329] on input "checkbox" at bounding box center [214, 331] width 10 height 10
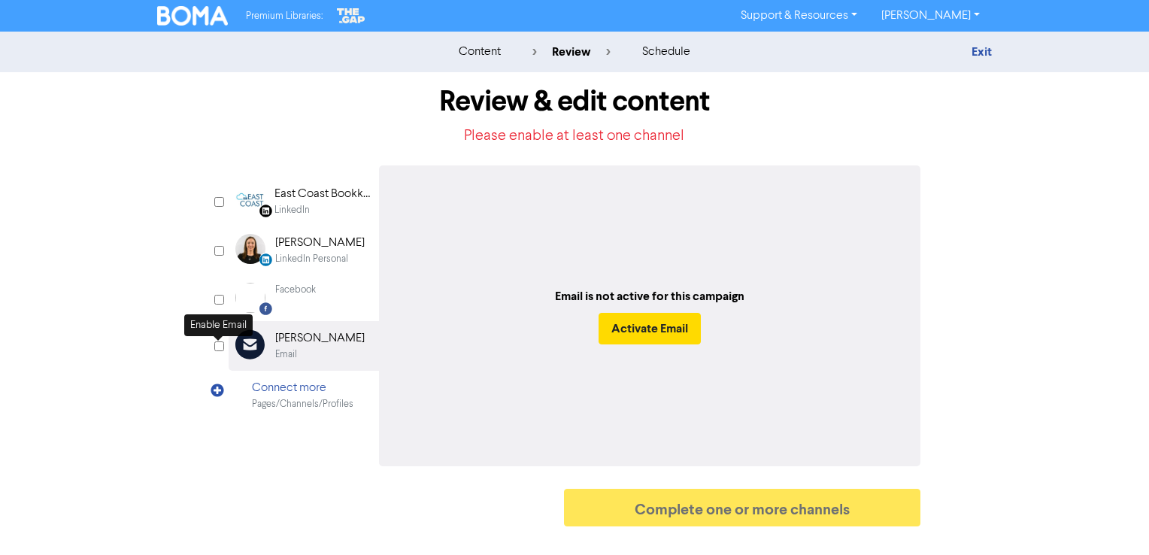
click at [219, 347] on input "checkbox" at bounding box center [219, 346] width 10 height 10
checkbox input "true"
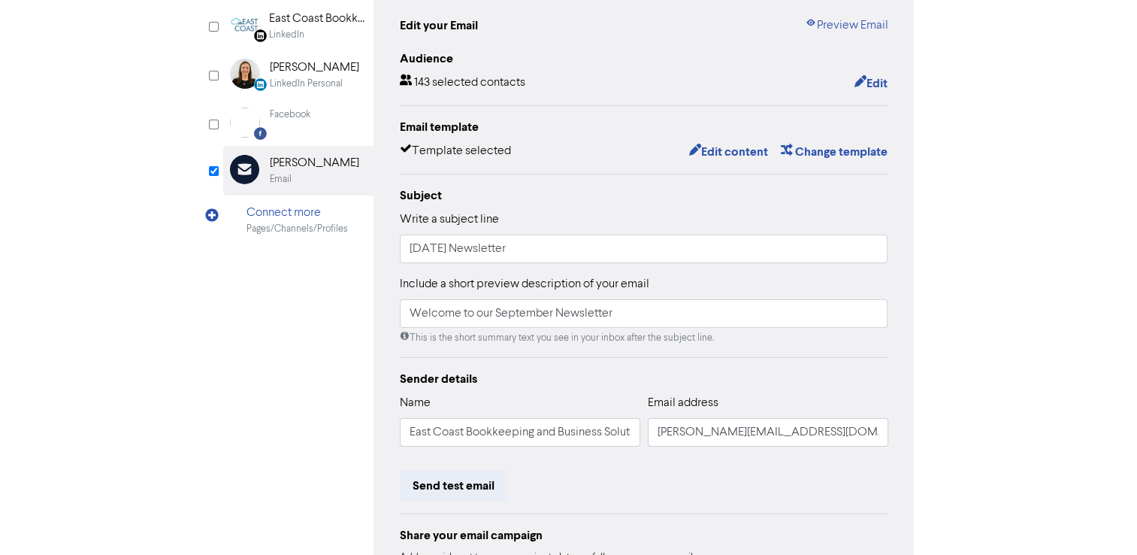
scroll to position [75, 0]
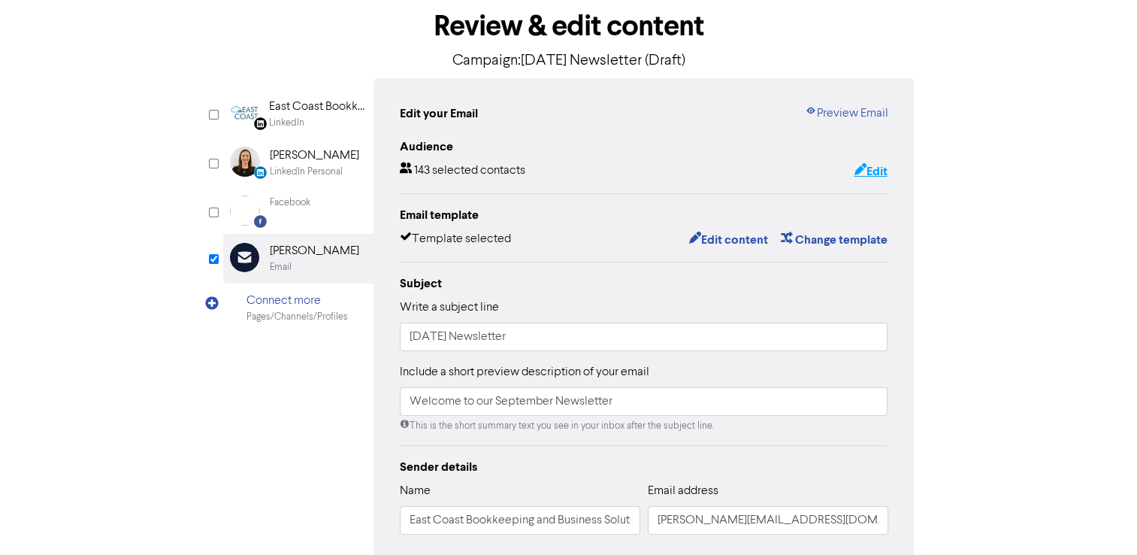
click at [868, 173] on button "Edit" at bounding box center [870, 172] width 35 height 20
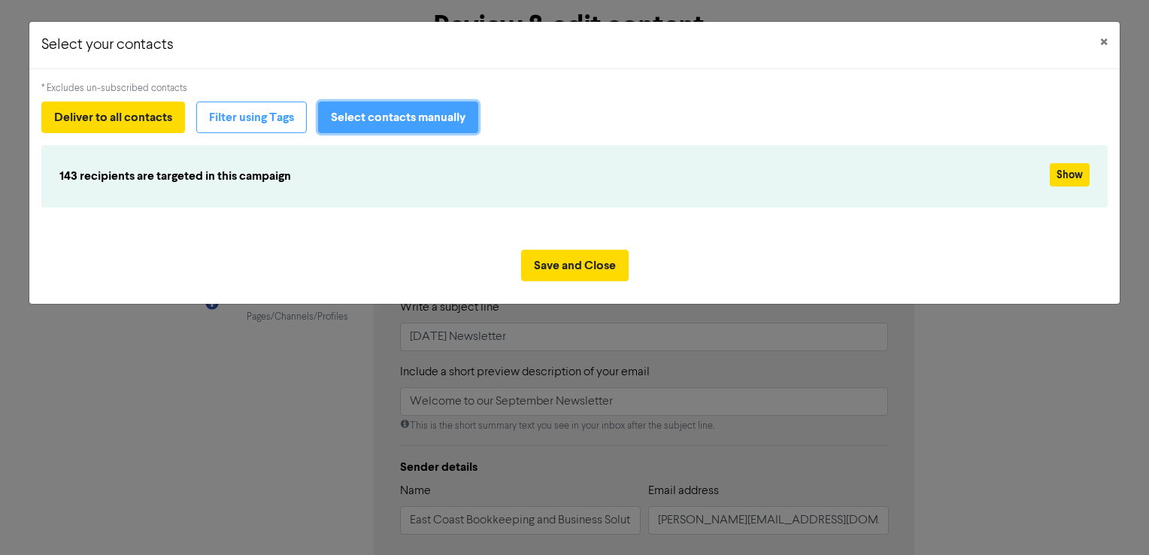
click at [379, 121] on button "Select contacts manually" at bounding box center [398, 117] width 160 height 32
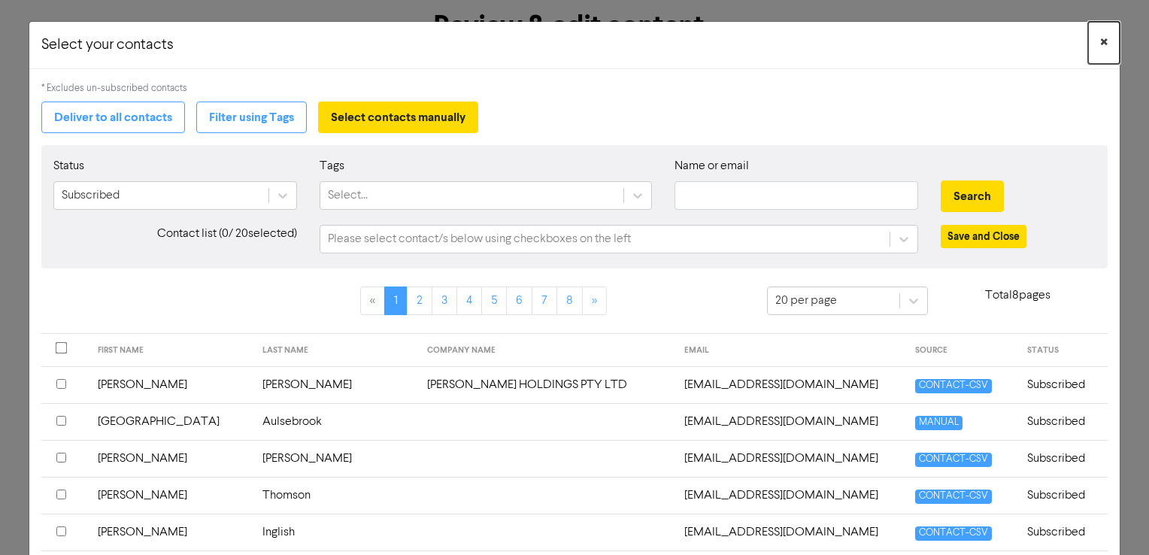
click at [1100, 41] on span "×" at bounding box center [1104, 43] width 8 height 23
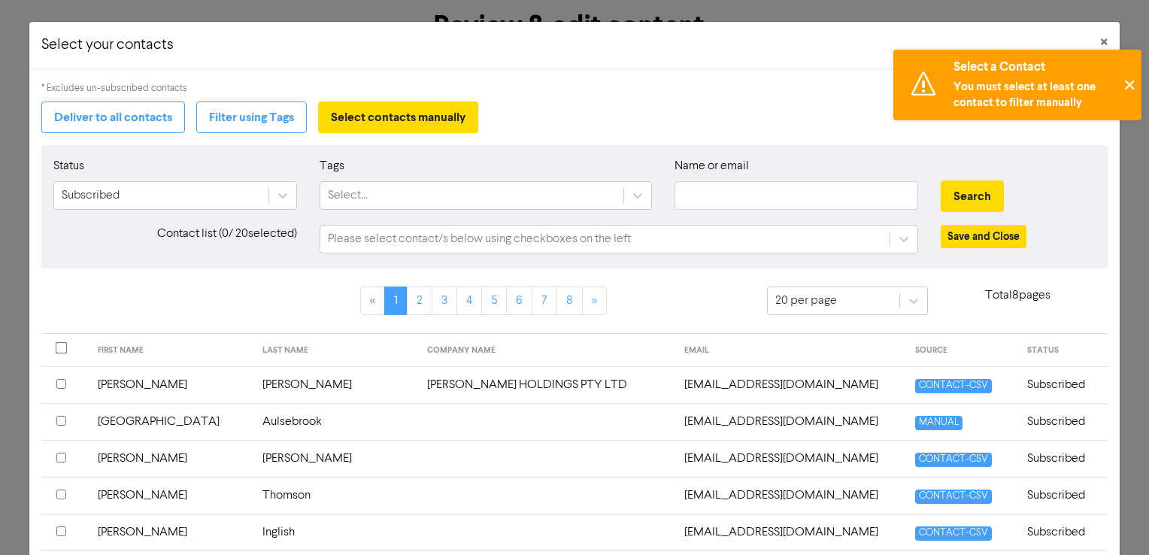
click at [1125, 89] on button "✕" at bounding box center [1128, 85] width 25 height 71
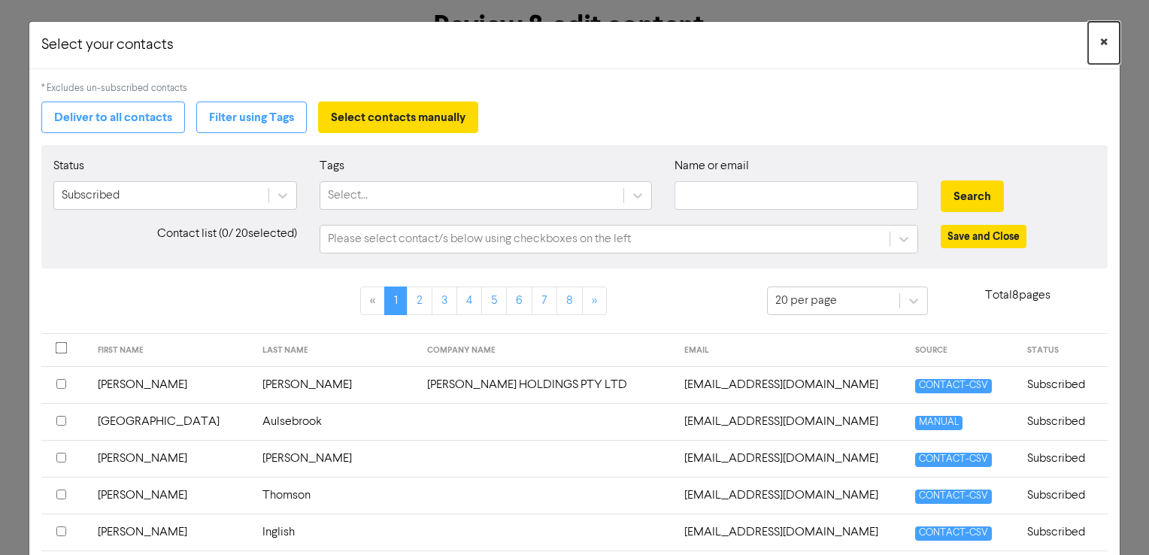
click at [1100, 35] on span "×" at bounding box center [1104, 43] width 8 height 23
click at [1099, 37] on button "×" at bounding box center [1104, 43] width 32 height 42
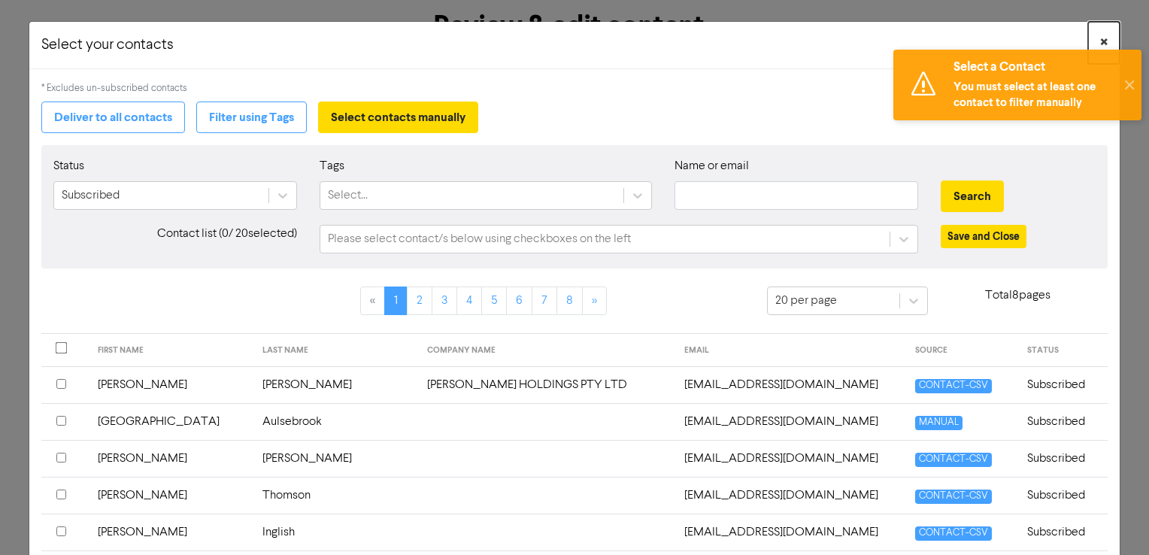
click at [1088, 38] on button "×" at bounding box center [1104, 43] width 32 height 42
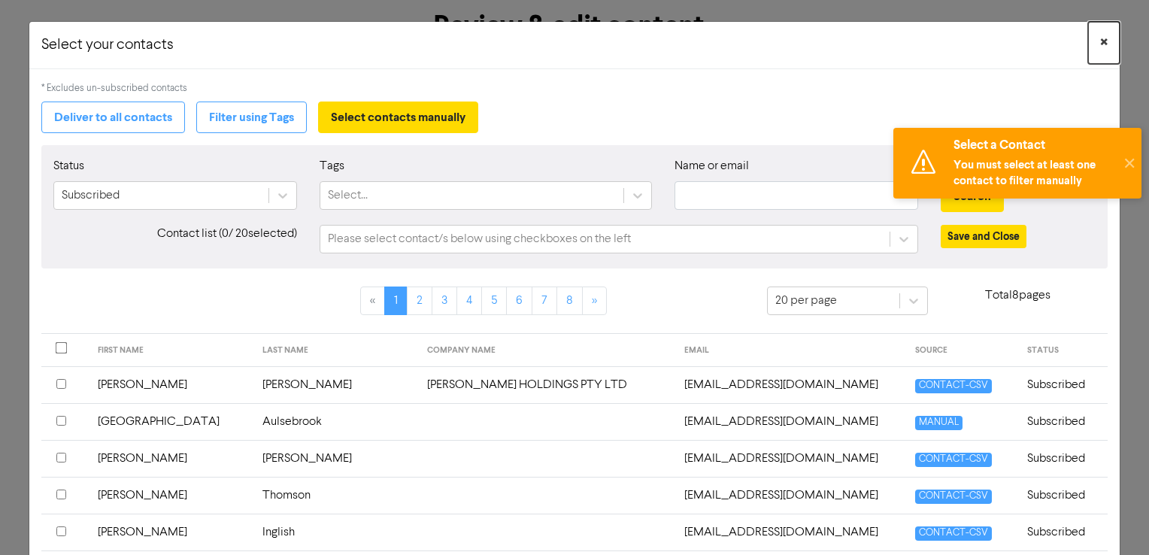
click at [1088, 38] on button "×" at bounding box center [1104, 43] width 32 height 42
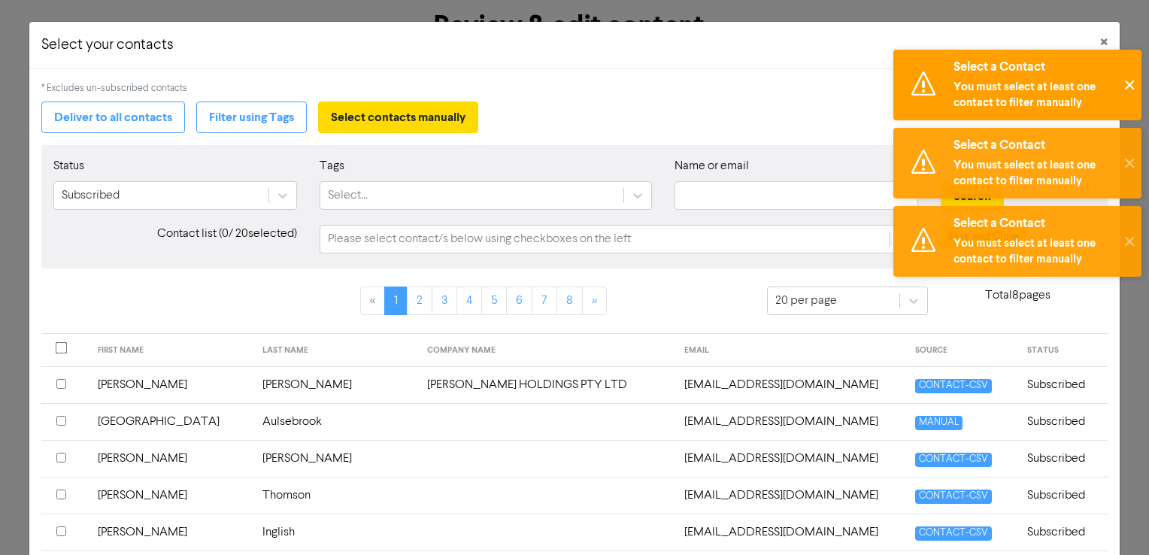
click at [1127, 74] on button "✕" at bounding box center [1128, 85] width 25 height 71
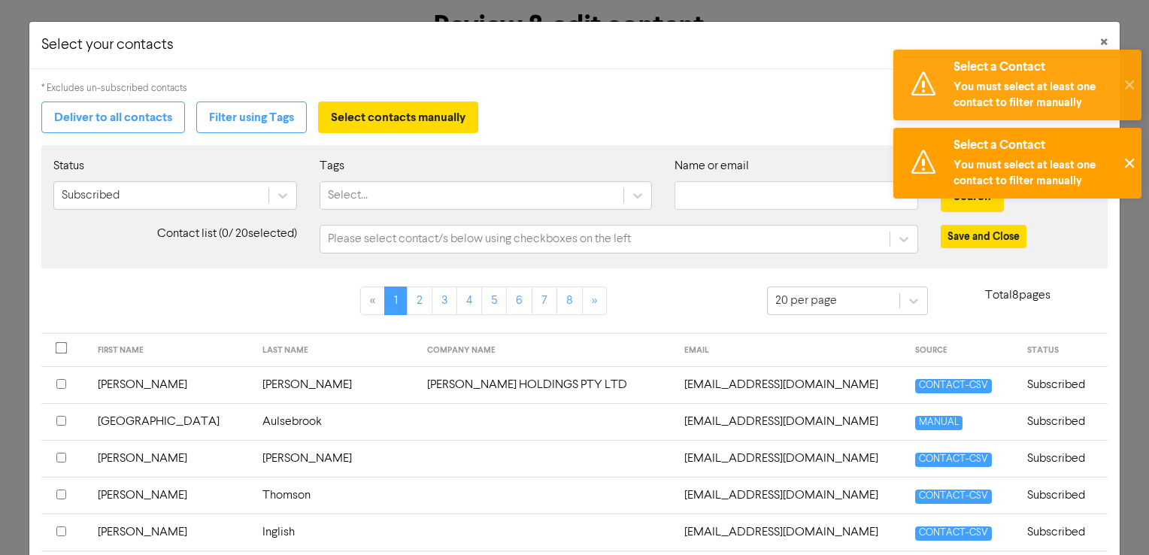
drag, startPoint x: 1125, startPoint y: 153, endPoint x: 1118, endPoint y: 206, distance: 53.8
click at [1125, 158] on button "✕" at bounding box center [1128, 163] width 25 height 71
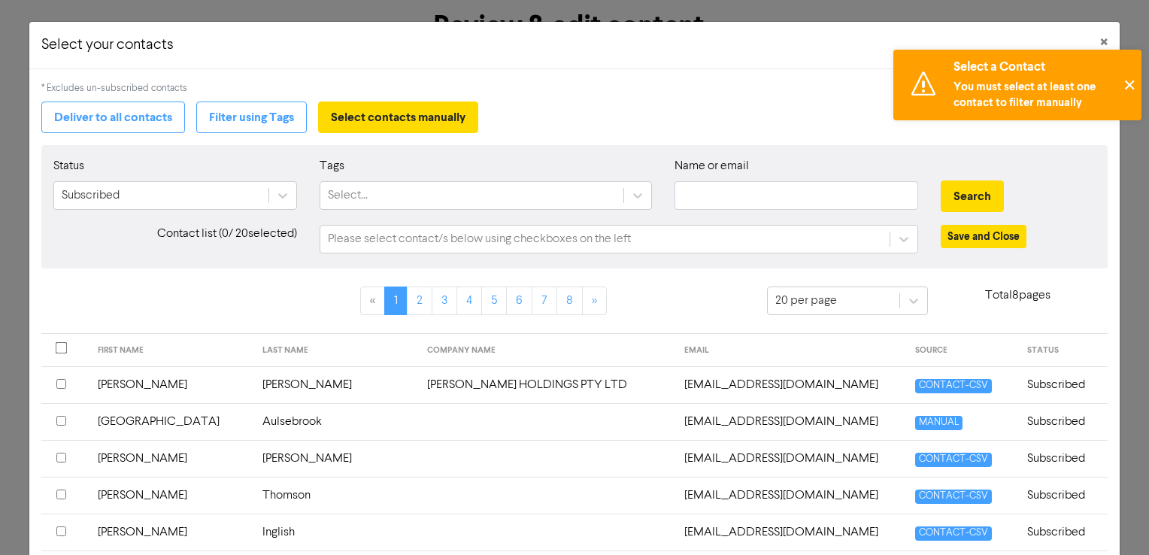
click at [1128, 90] on button "✕" at bounding box center [1128, 85] width 25 height 71
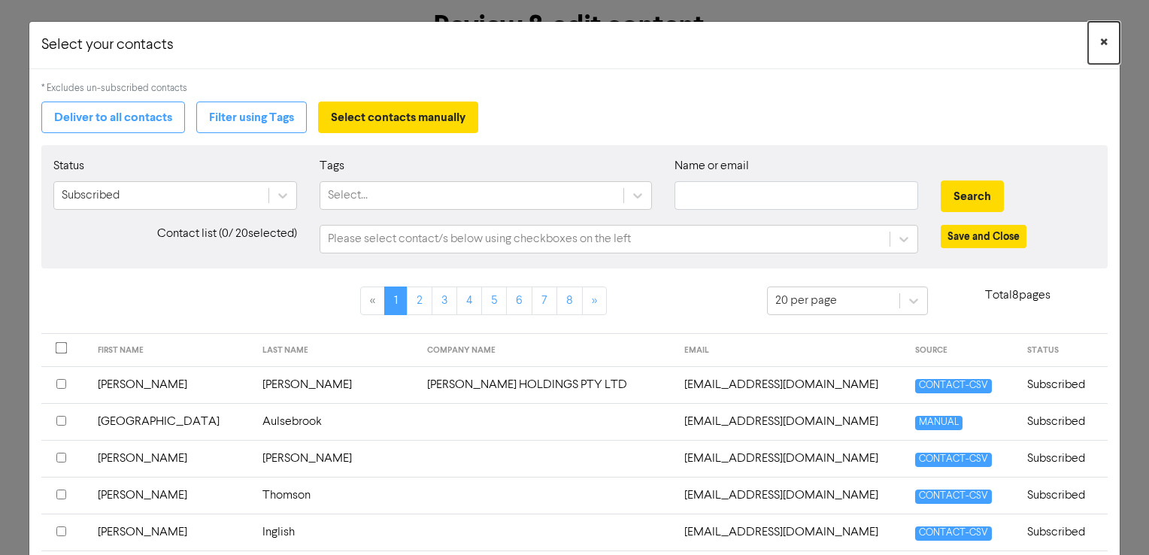
click at [1100, 40] on span "×" at bounding box center [1104, 43] width 8 height 23
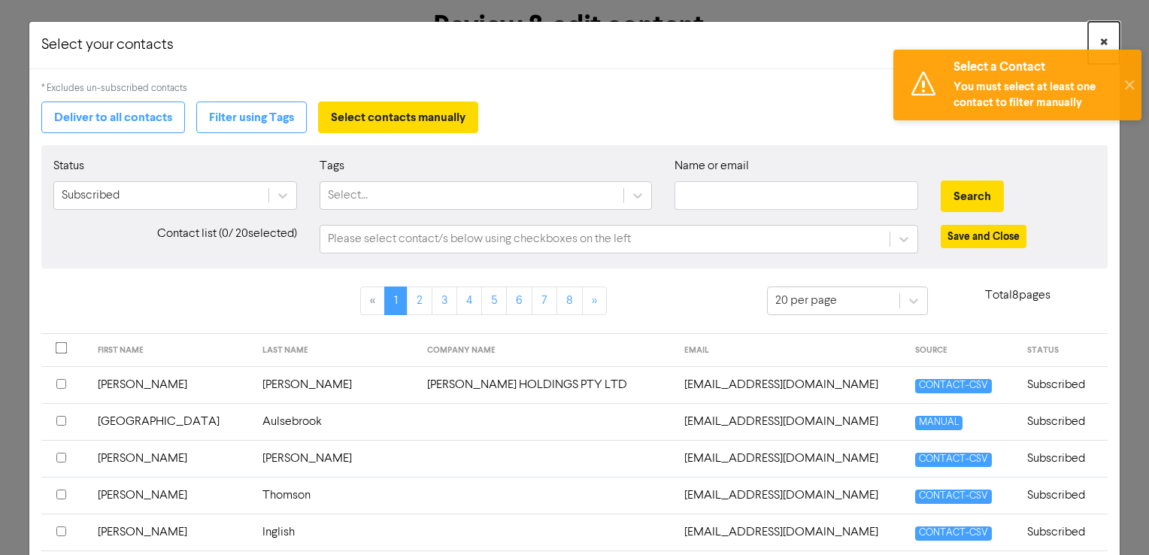
click at [1100, 37] on span "×" at bounding box center [1104, 43] width 8 height 23
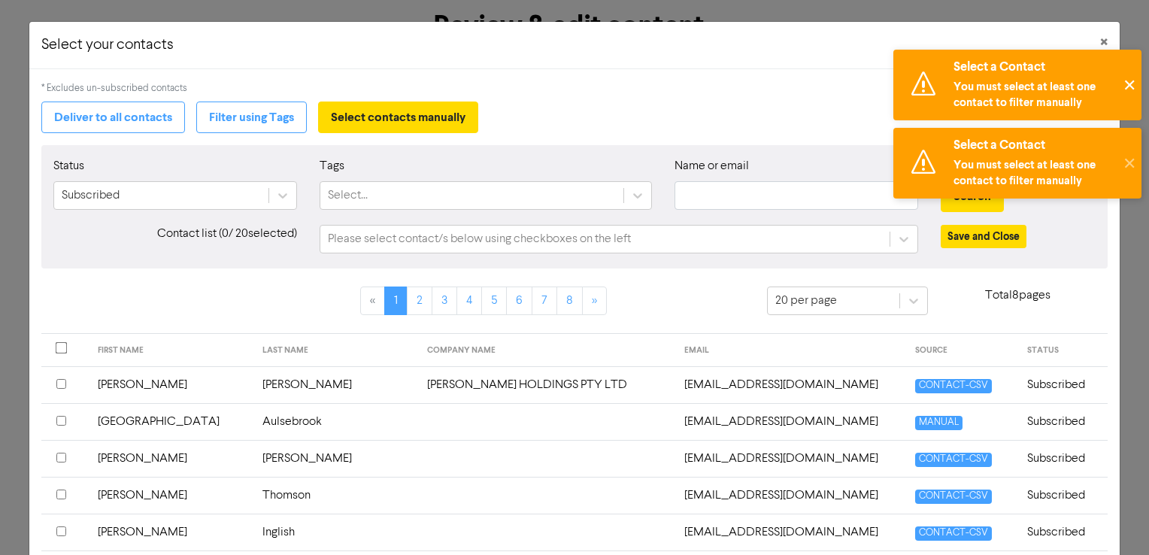
click at [1119, 84] on button "✕" at bounding box center [1128, 85] width 25 height 71
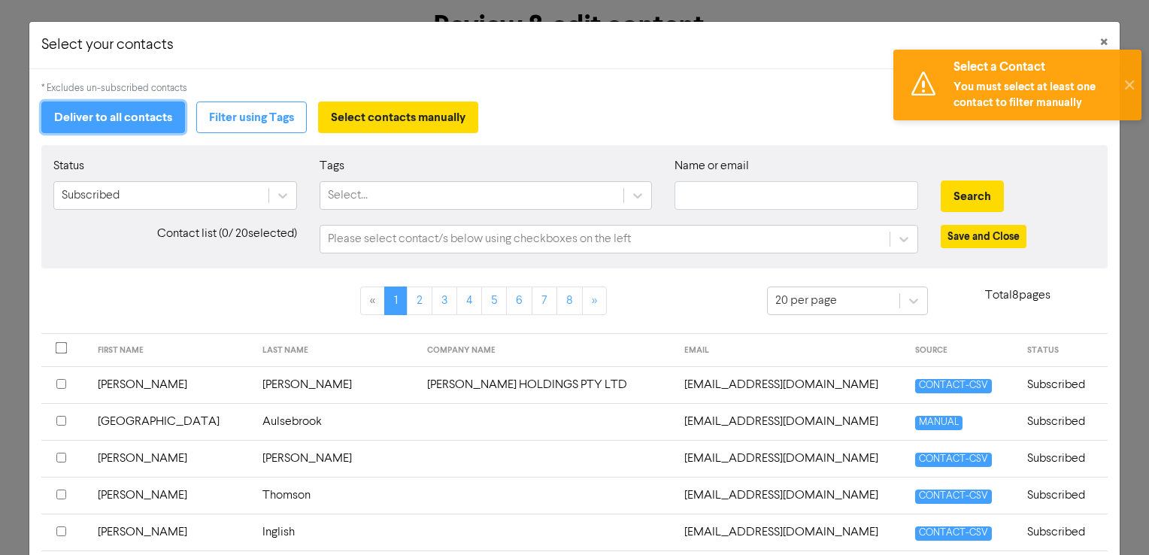
click at [117, 111] on button "Deliver to all contacts" at bounding box center [113, 117] width 144 height 32
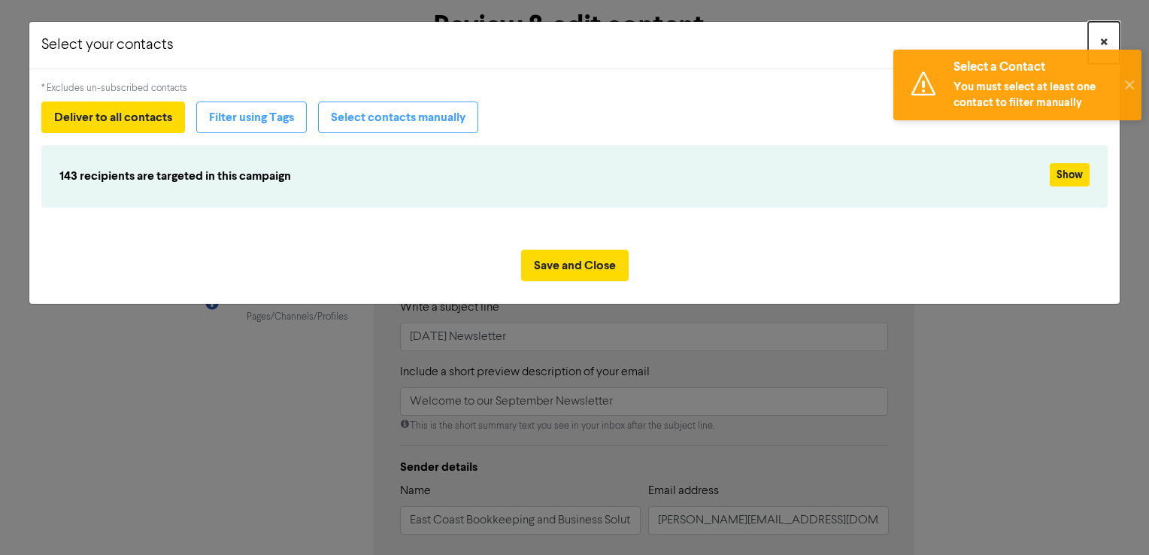
click at [1098, 35] on button "×" at bounding box center [1104, 43] width 32 height 42
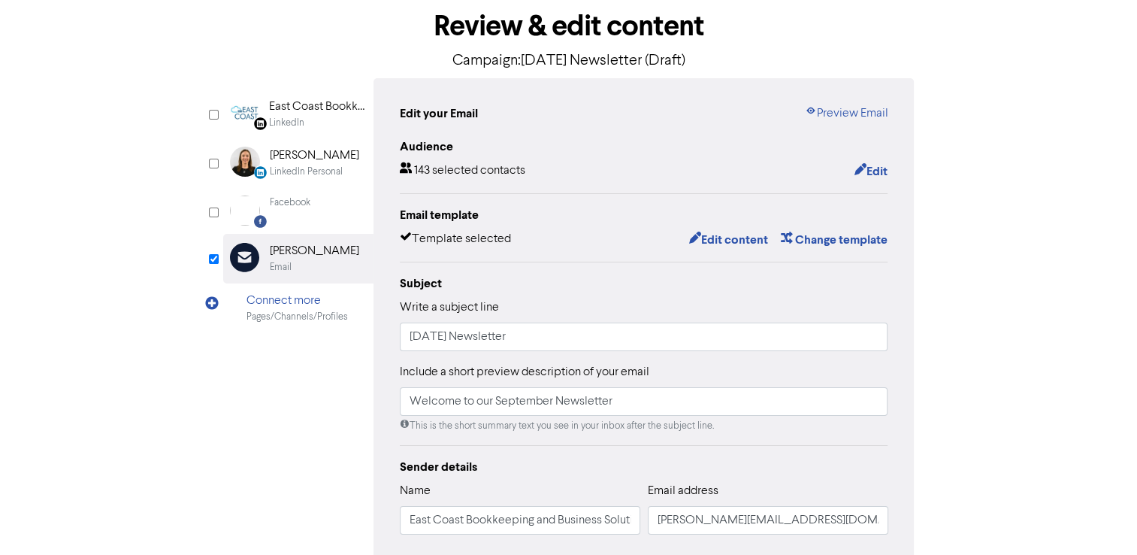
click at [1001, 236] on div "content review schedule Exit Review & edit content Campaign: September 2025 New…" at bounding box center [568, 370] width 1137 height 828
click at [867, 161] on div "Audience 143 selected contacts Edit" at bounding box center [644, 160] width 489 height 44
click at [869, 170] on button "Edit" at bounding box center [870, 172] width 35 height 20
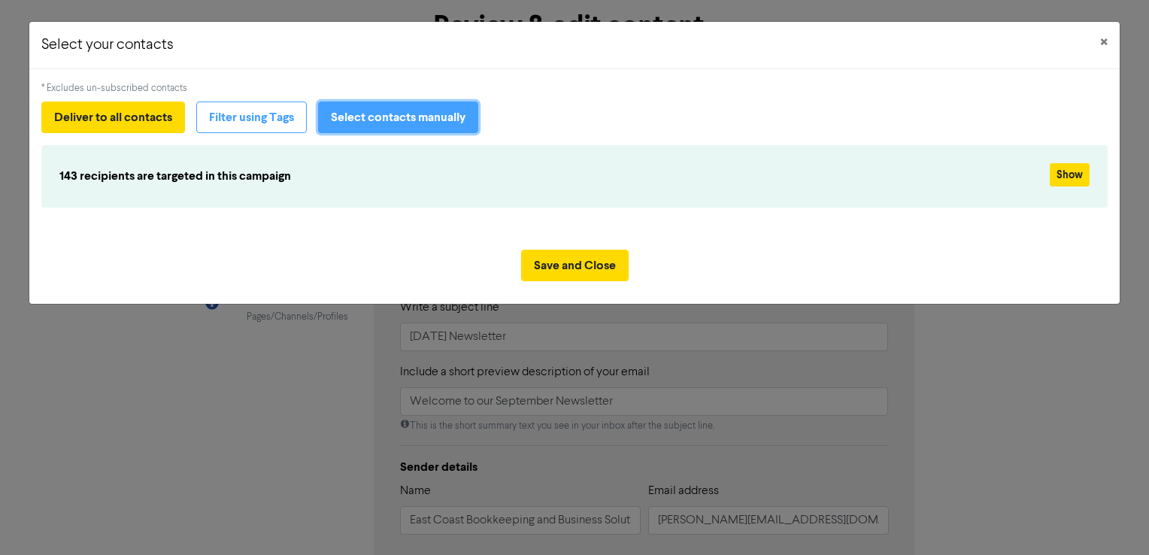
click at [360, 115] on button "Select contacts manually" at bounding box center [398, 117] width 160 height 32
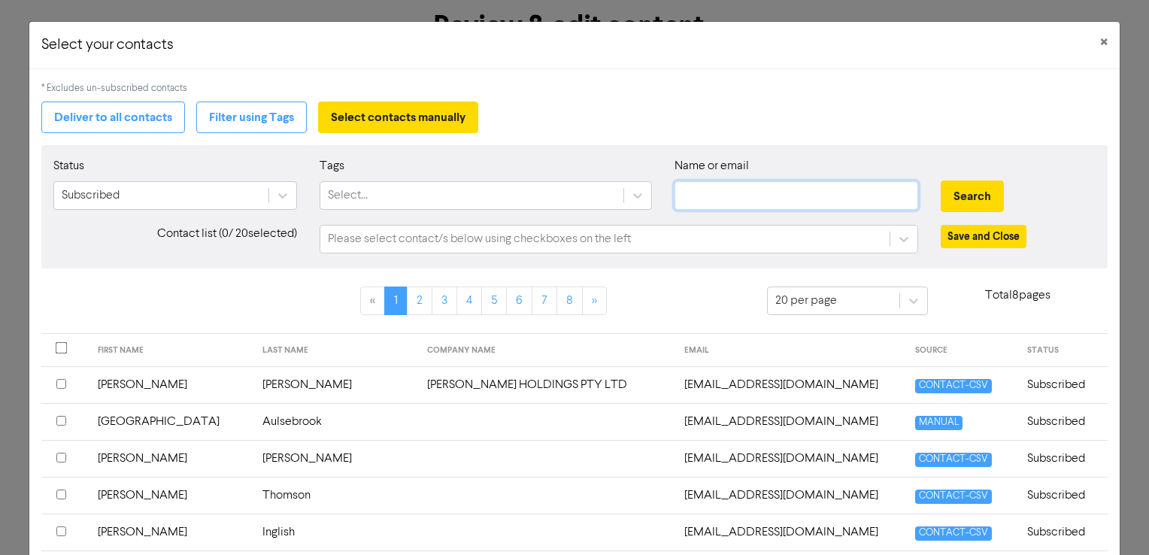
click at [746, 195] on input "text" at bounding box center [796, 195] width 244 height 29
type input "[PERSON_NAME][EMAIL_ADDRESS][DOMAIN_NAME]"
click at [956, 197] on button "Search" at bounding box center [971, 196] width 63 height 32
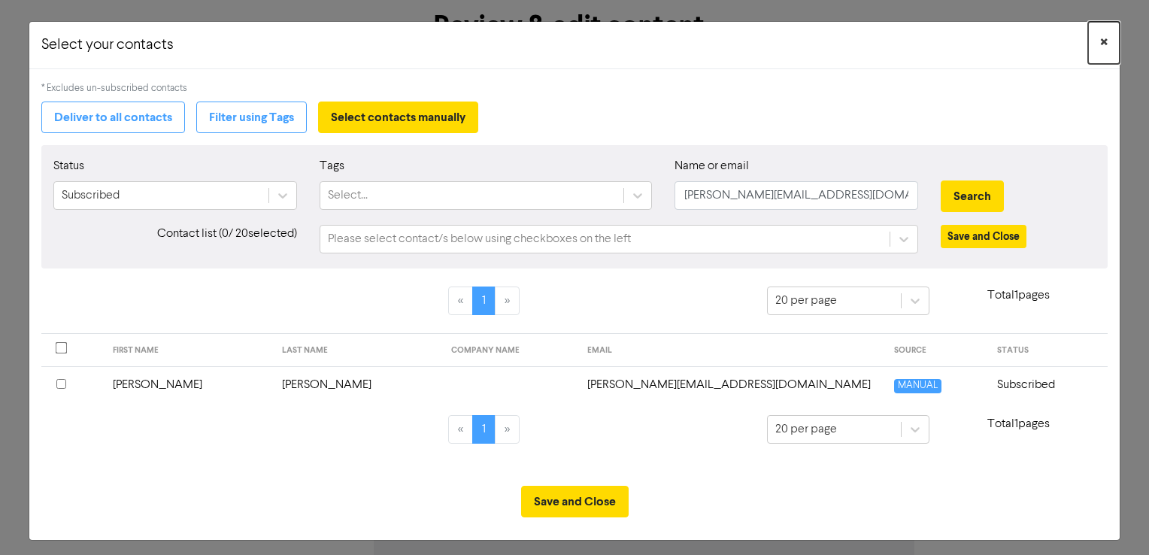
drag, startPoint x: 1094, startPoint y: 42, endPoint x: 1087, endPoint y: 46, distance: 8.4
click at [1100, 42] on span "×" at bounding box center [1104, 43] width 8 height 23
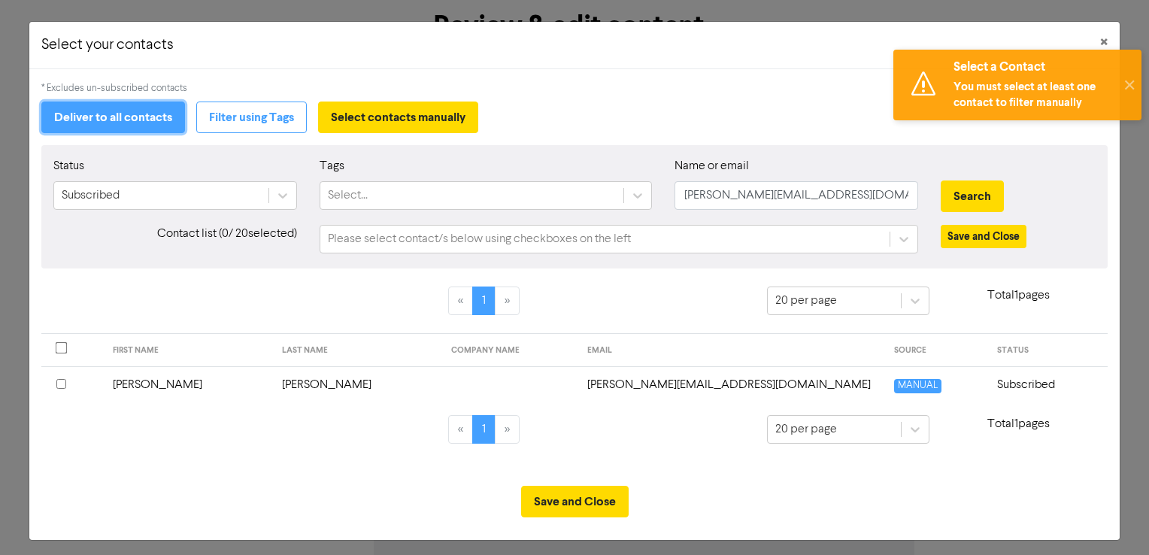
click at [48, 127] on button "Deliver to all contacts" at bounding box center [113, 117] width 144 height 32
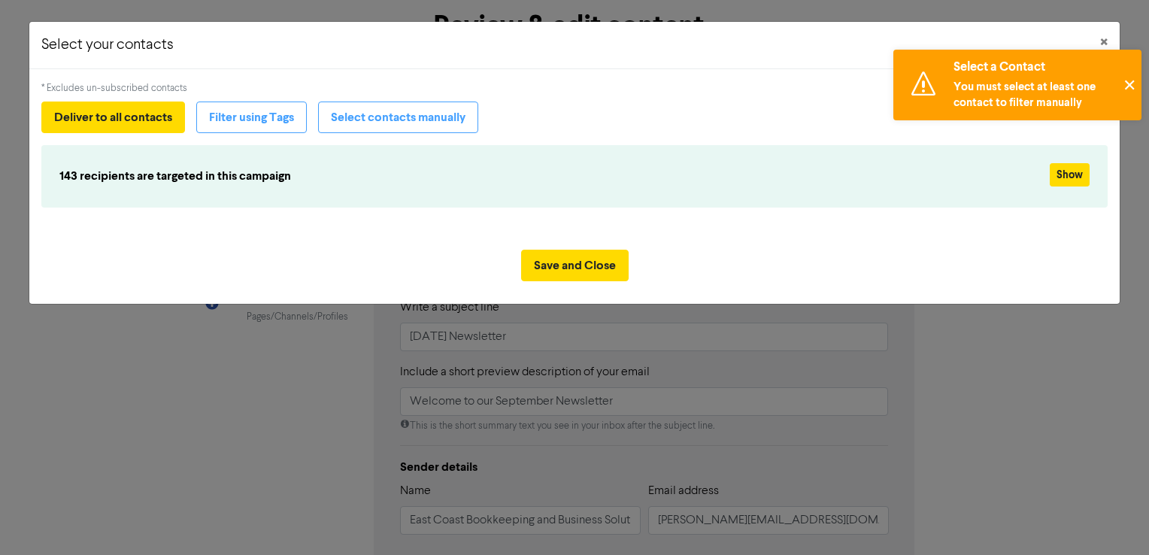
drag, startPoint x: 1130, startPoint y: 87, endPoint x: 1110, endPoint y: 45, distance: 46.7
click at [1131, 87] on button "✕" at bounding box center [1128, 85] width 25 height 71
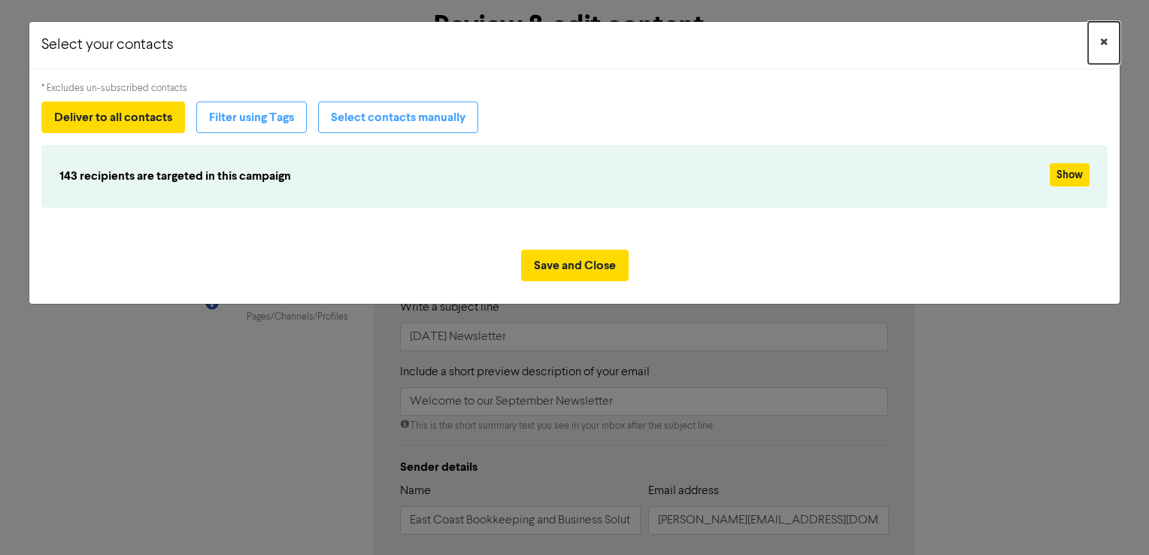
click at [1104, 38] on span "×" at bounding box center [1104, 43] width 8 height 23
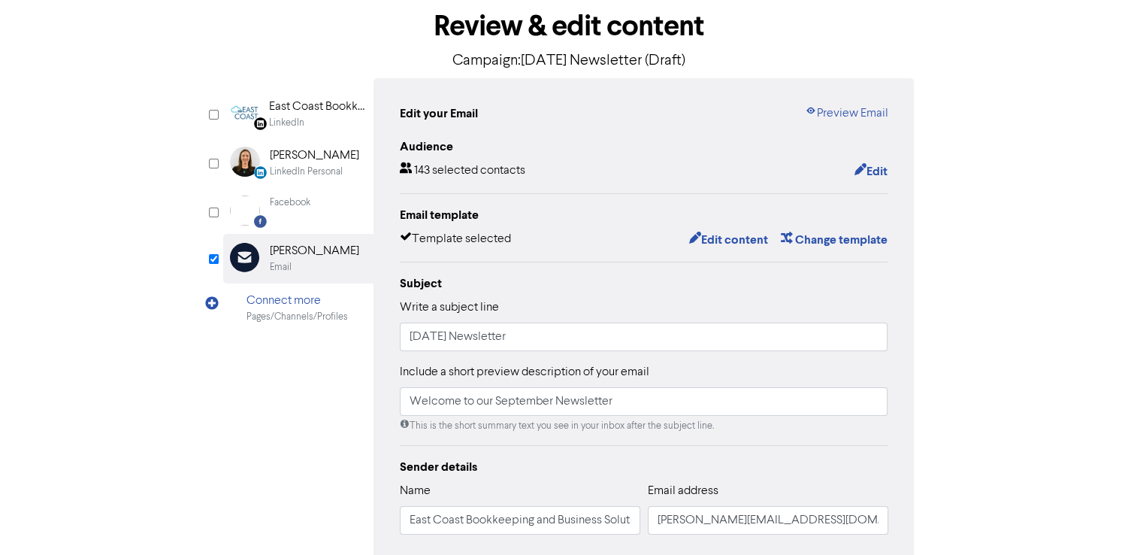
drag, startPoint x: 968, startPoint y: 44, endPoint x: 965, endPoint y: 54, distance: 10.9
click at [968, 44] on div "Review & edit content Campaign: September 2025 Newsletter (Draft) LinkedIn Page…" at bounding box center [569, 391] width 857 height 788
click at [876, 168] on button "Edit" at bounding box center [870, 172] width 35 height 20
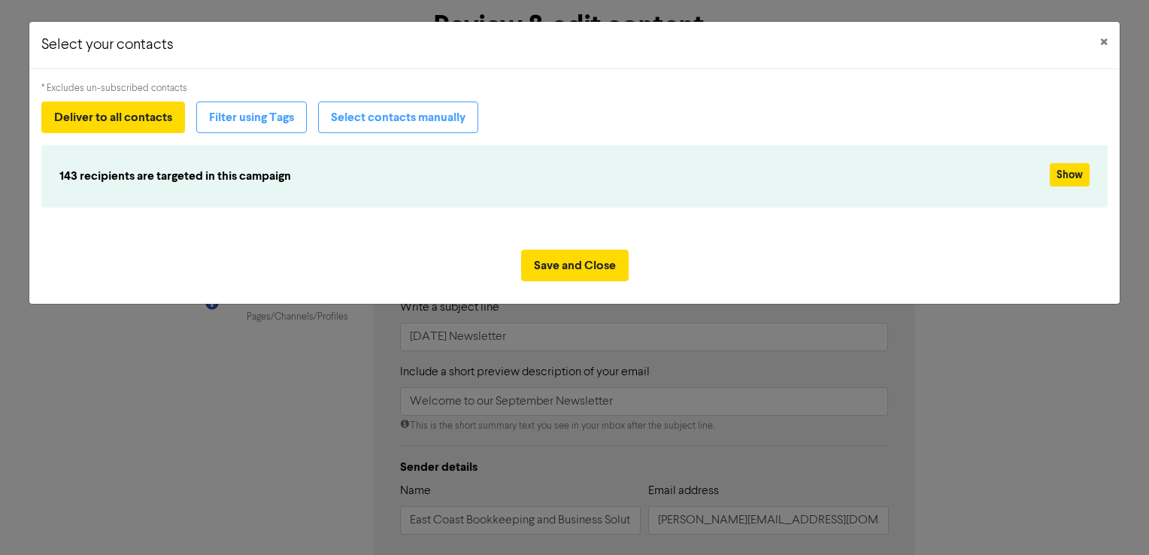
click at [394, 99] on div "* Excludes un-subscribed contacts Deliver to all contacts Filter using Tags Sel…" at bounding box center [574, 153] width 1066 height 144
click at [406, 118] on button "Select contacts manually" at bounding box center [398, 117] width 160 height 32
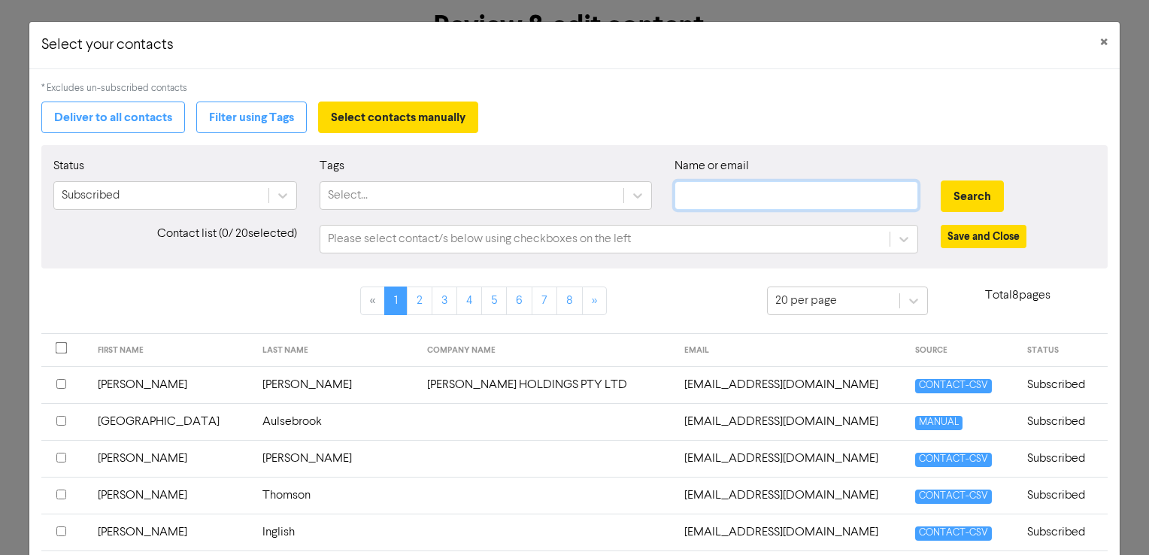
click at [690, 187] on input "text" at bounding box center [796, 195] width 244 height 29
click at [968, 187] on button "Search" at bounding box center [971, 196] width 63 height 32
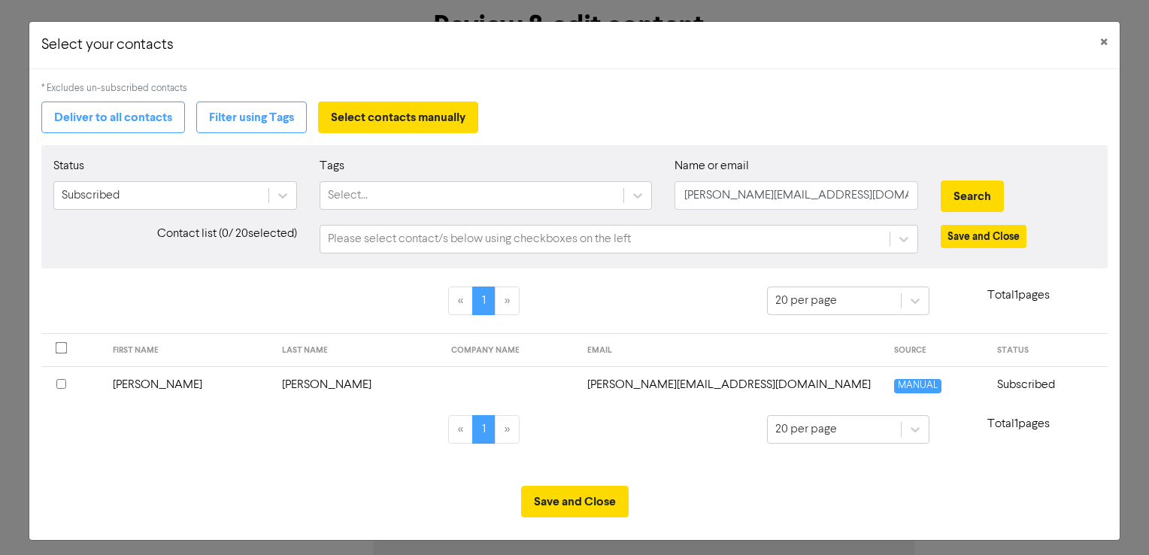
click at [61, 380] on input "checkbox" at bounding box center [61, 384] width 10 height 10
drag, startPoint x: 800, startPoint y: 198, endPoint x: 648, endPoint y: 177, distance: 153.3
click at [648, 177] on div "Status Subscribed Tags Select... Name or email melissa@eastcoastbbs.com.au Sear…" at bounding box center [574, 189] width 1064 height 65
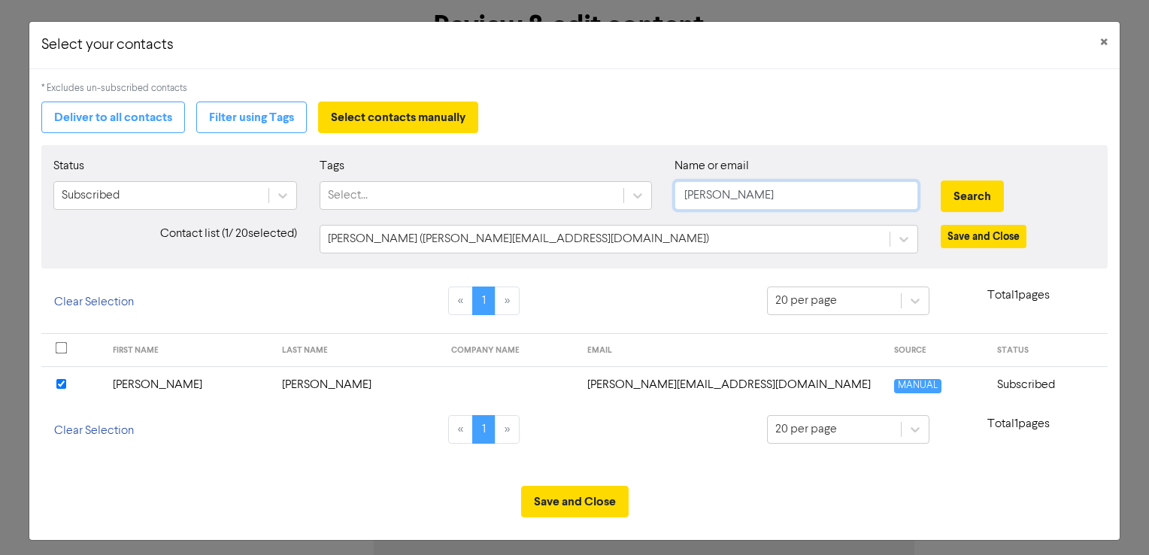
type input "[PERSON_NAME][EMAIL_ADDRESS][DOMAIN_NAME]"
click at [961, 199] on button "Search" at bounding box center [971, 196] width 63 height 32
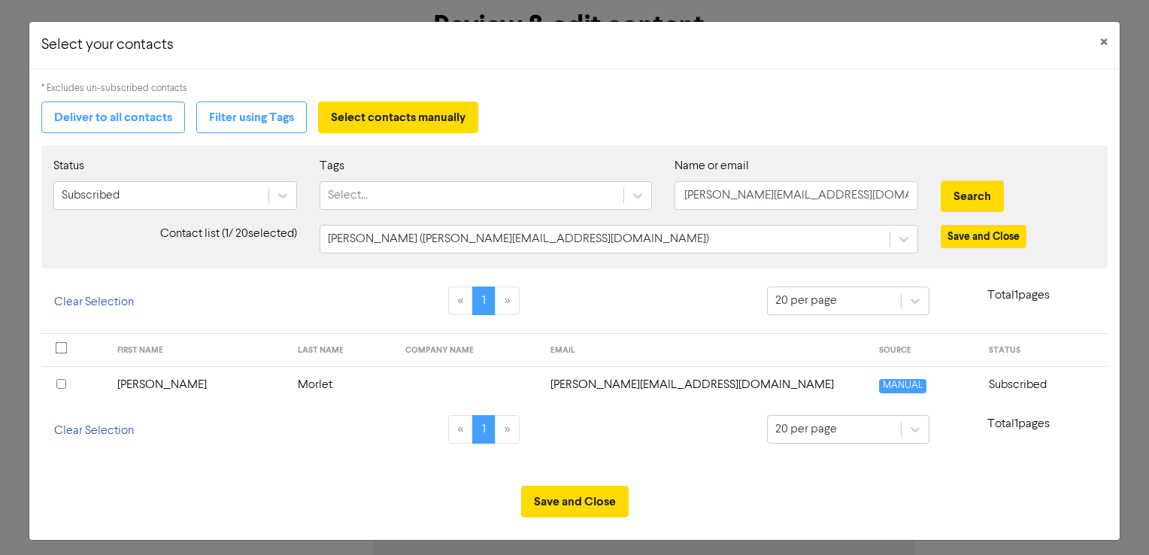
click at [62, 380] on input "checkbox" at bounding box center [61, 384] width 10 height 10
click at [904, 247] on div at bounding box center [903, 239] width 27 height 27
click at [1100, 39] on span "×" at bounding box center [1104, 43] width 8 height 23
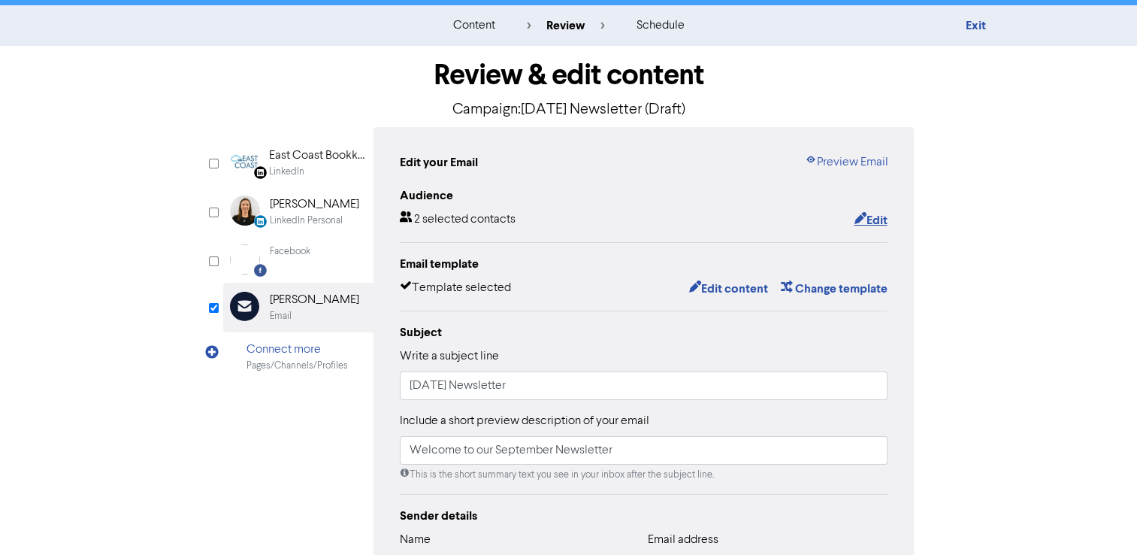
scroll to position [0, 0]
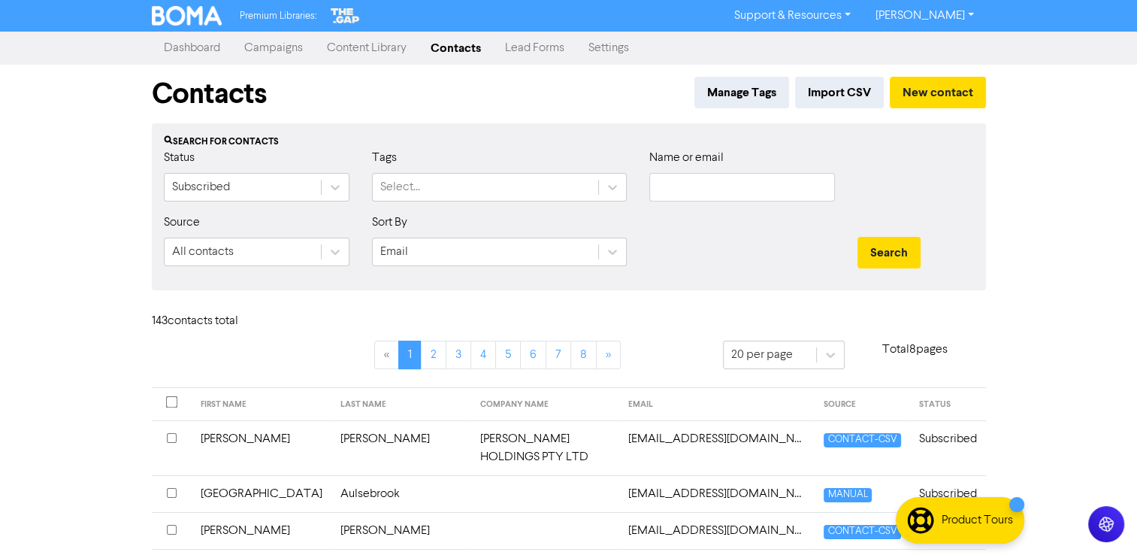
click at [262, 50] on link "Campaigns" at bounding box center [273, 48] width 83 height 30
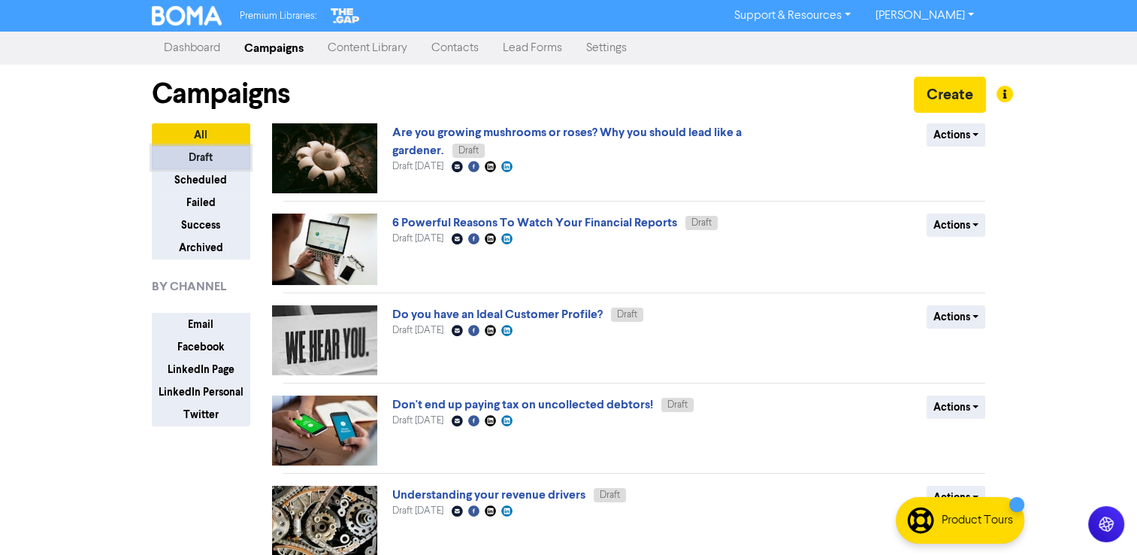
click at [201, 158] on button "Draft" at bounding box center [201, 157] width 98 height 23
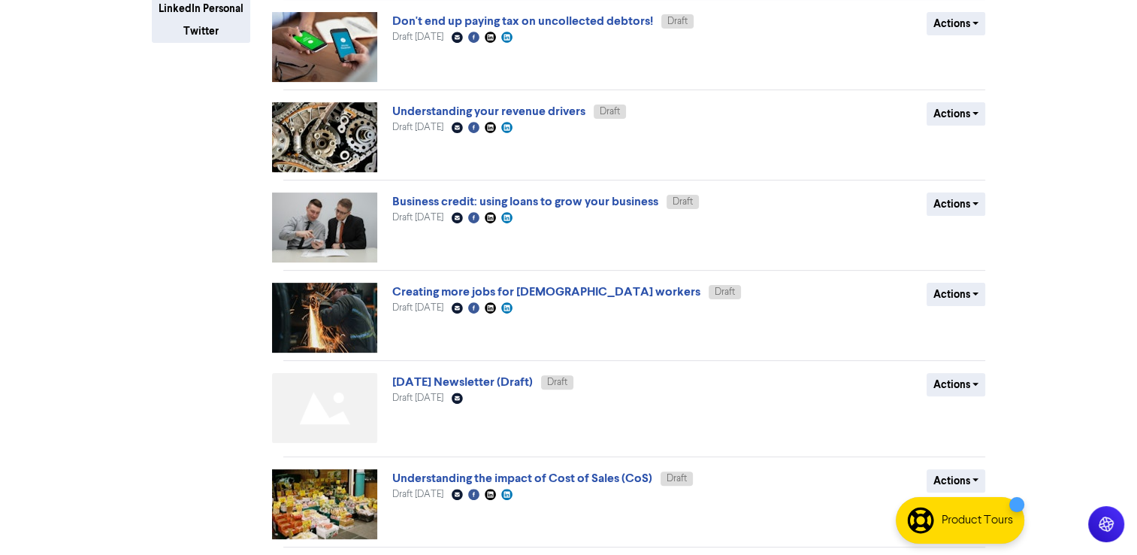
scroll to position [519, 0]
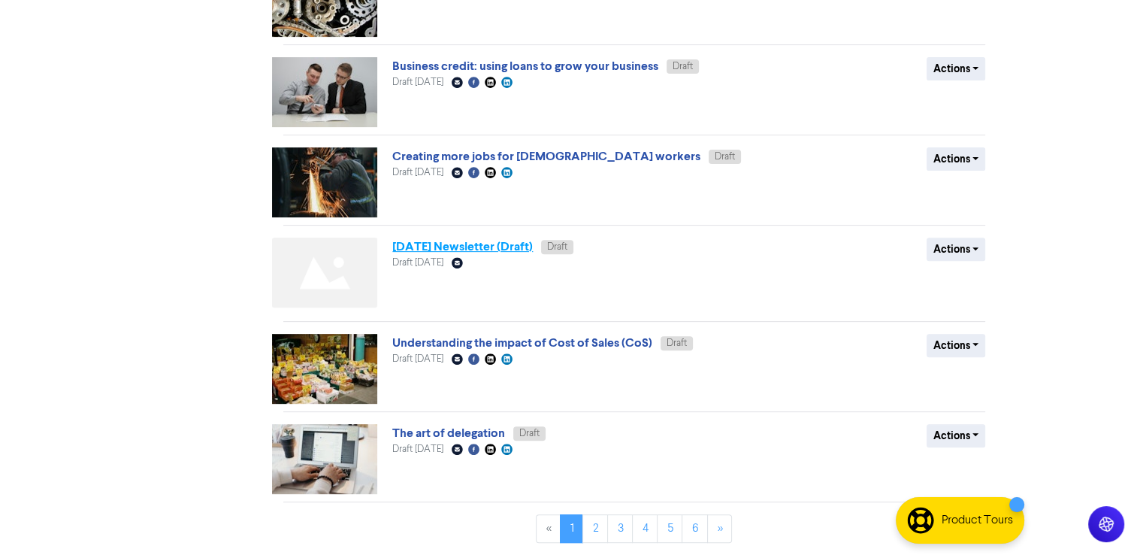
click at [417, 251] on link "[DATE] Newsletter (Draft)" at bounding box center [462, 246] width 141 height 15
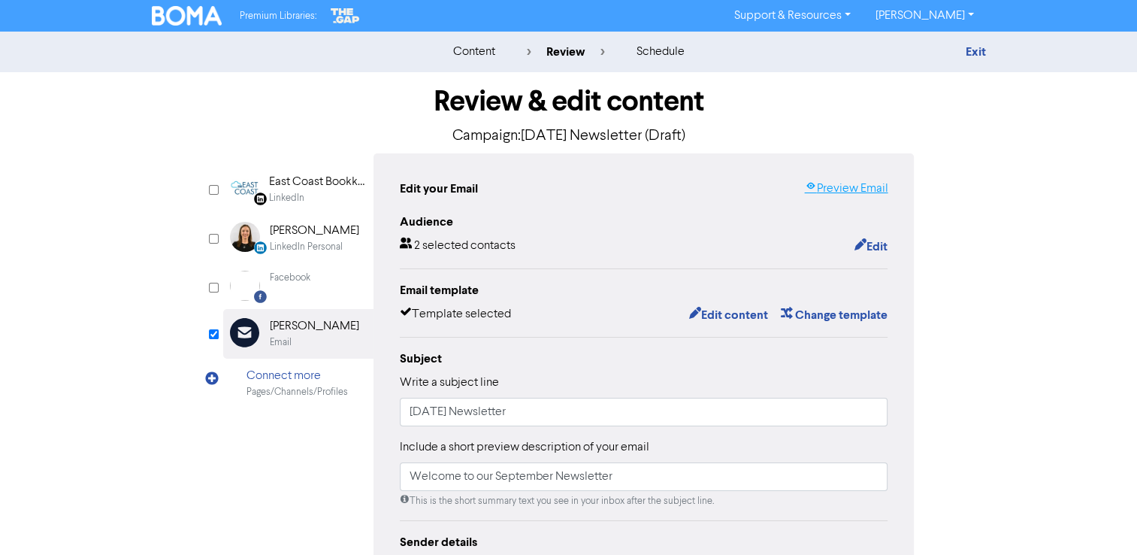
click at [834, 190] on link "Preview Email" at bounding box center [845, 189] width 83 height 18
click at [877, 248] on button "Edit" at bounding box center [870, 247] width 35 height 20
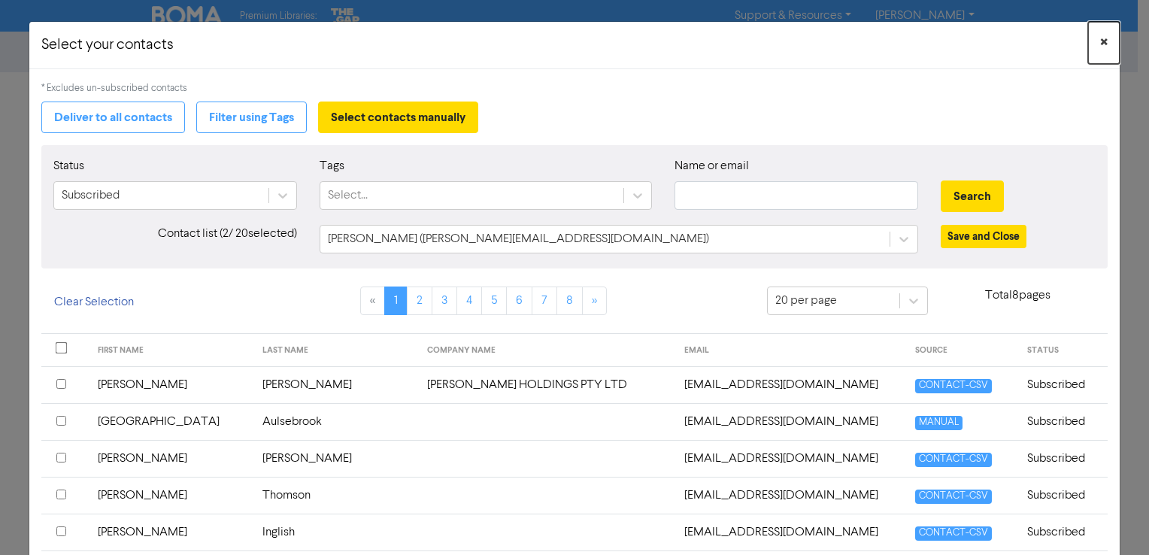
click at [1096, 44] on button "×" at bounding box center [1104, 43] width 32 height 42
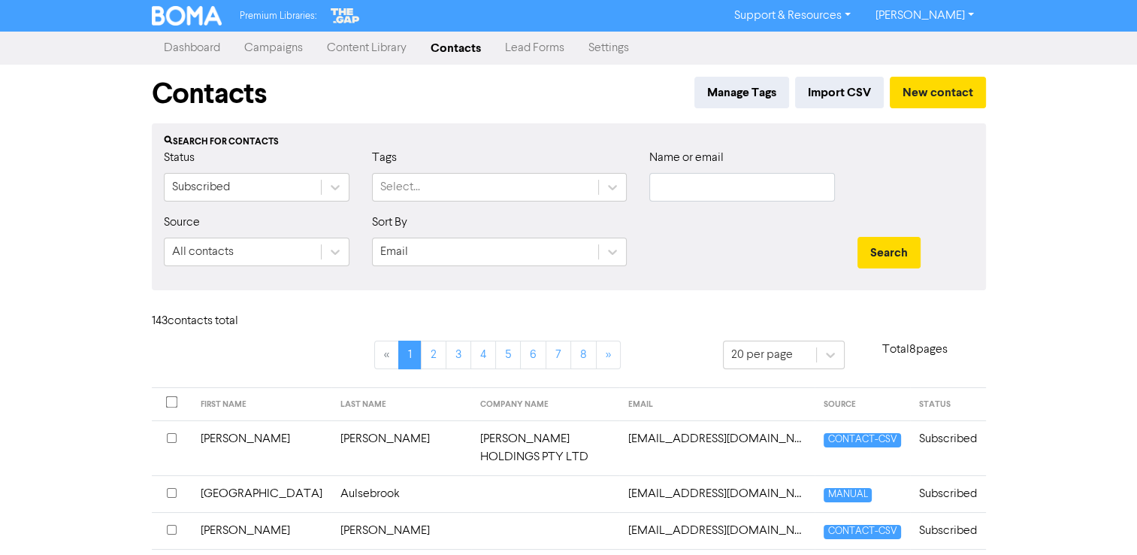
click at [260, 43] on link "Campaigns" at bounding box center [273, 48] width 83 height 30
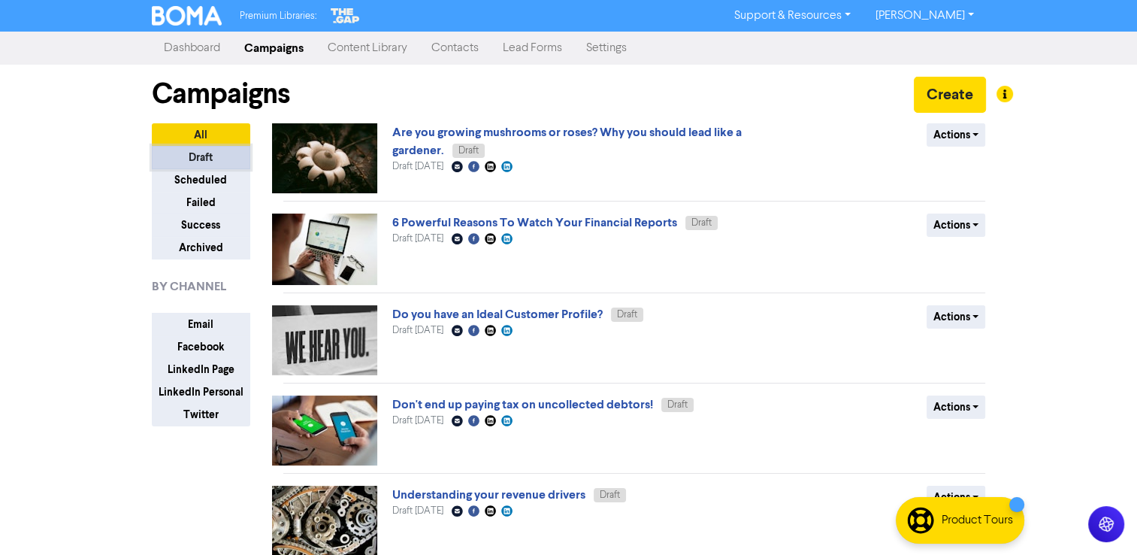
click at [207, 152] on button "Draft" at bounding box center [201, 157] width 98 height 23
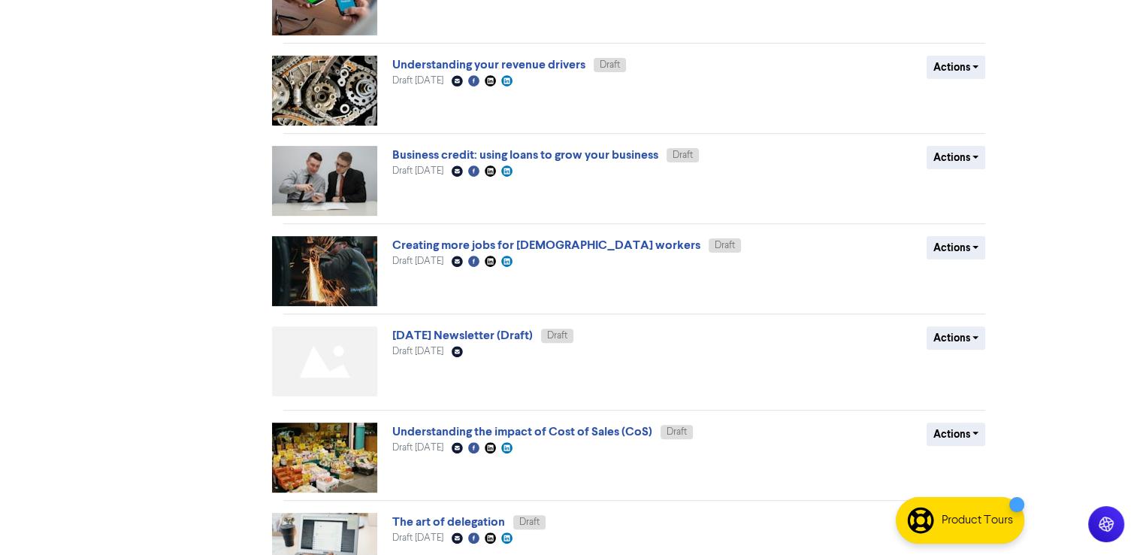
scroll to position [519, 0]
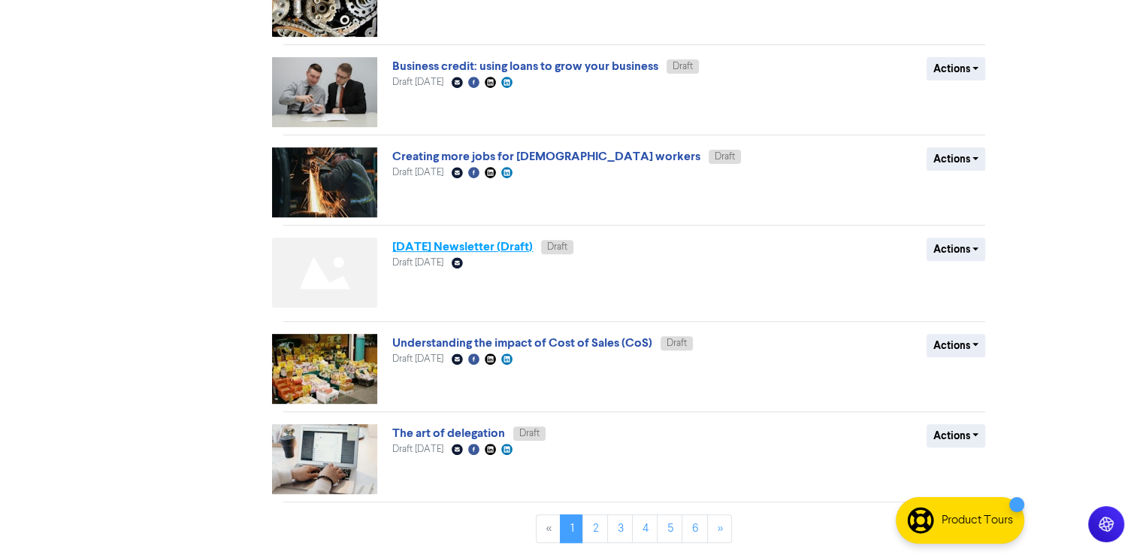
click at [410, 246] on link "[DATE] Newsletter (Draft)" at bounding box center [462, 246] width 141 height 15
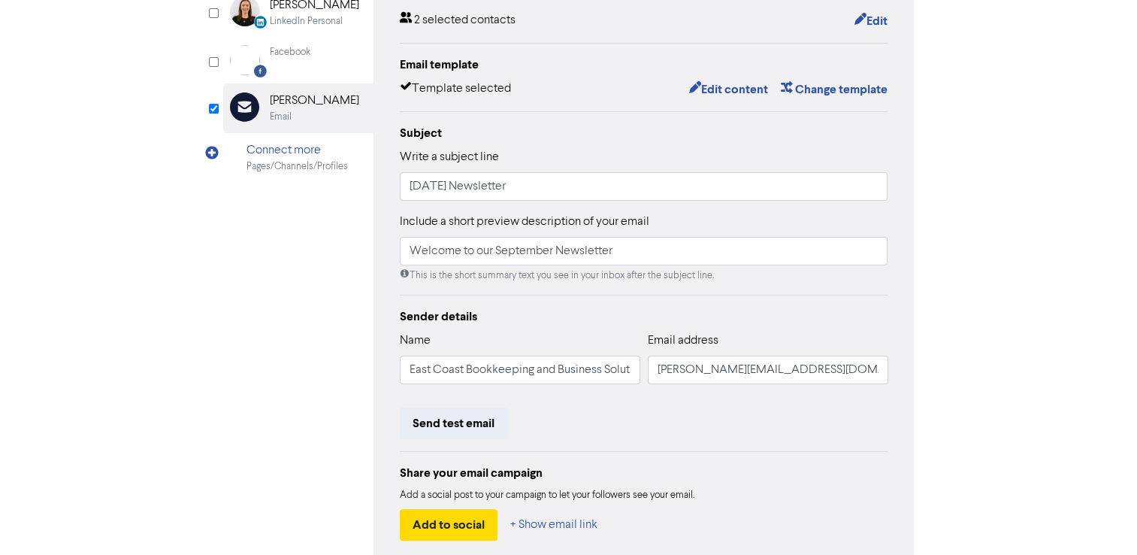
scroll to position [75, 0]
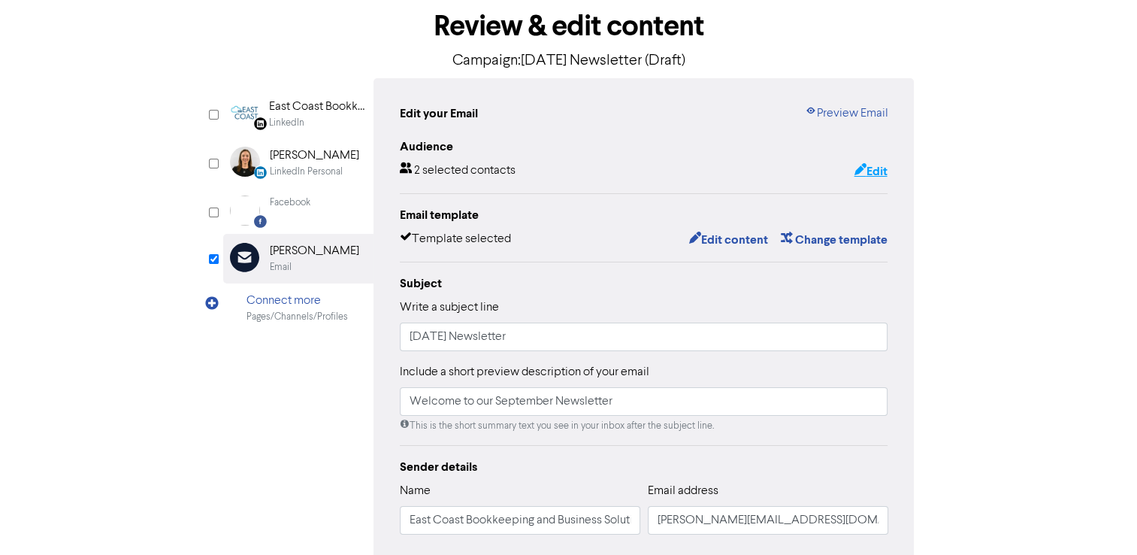
click at [865, 173] on button "Edit" at bounding box center [870, 172] width 35 height 20
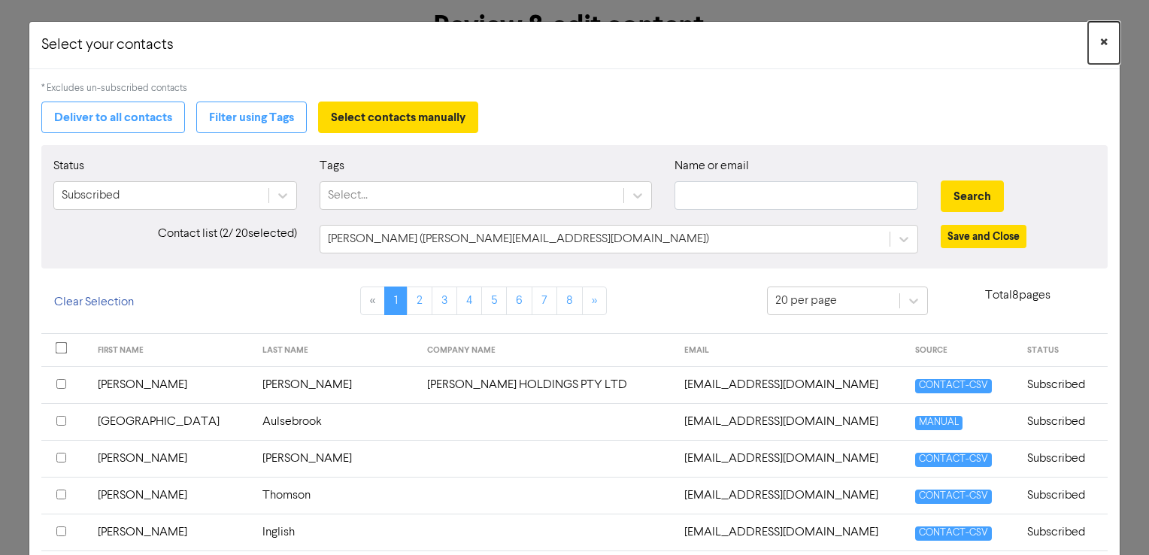
click at [1100, 37] on span "×" at bounding box center [1104, 43] width 8 height 23
